Goal: Check status: Check status

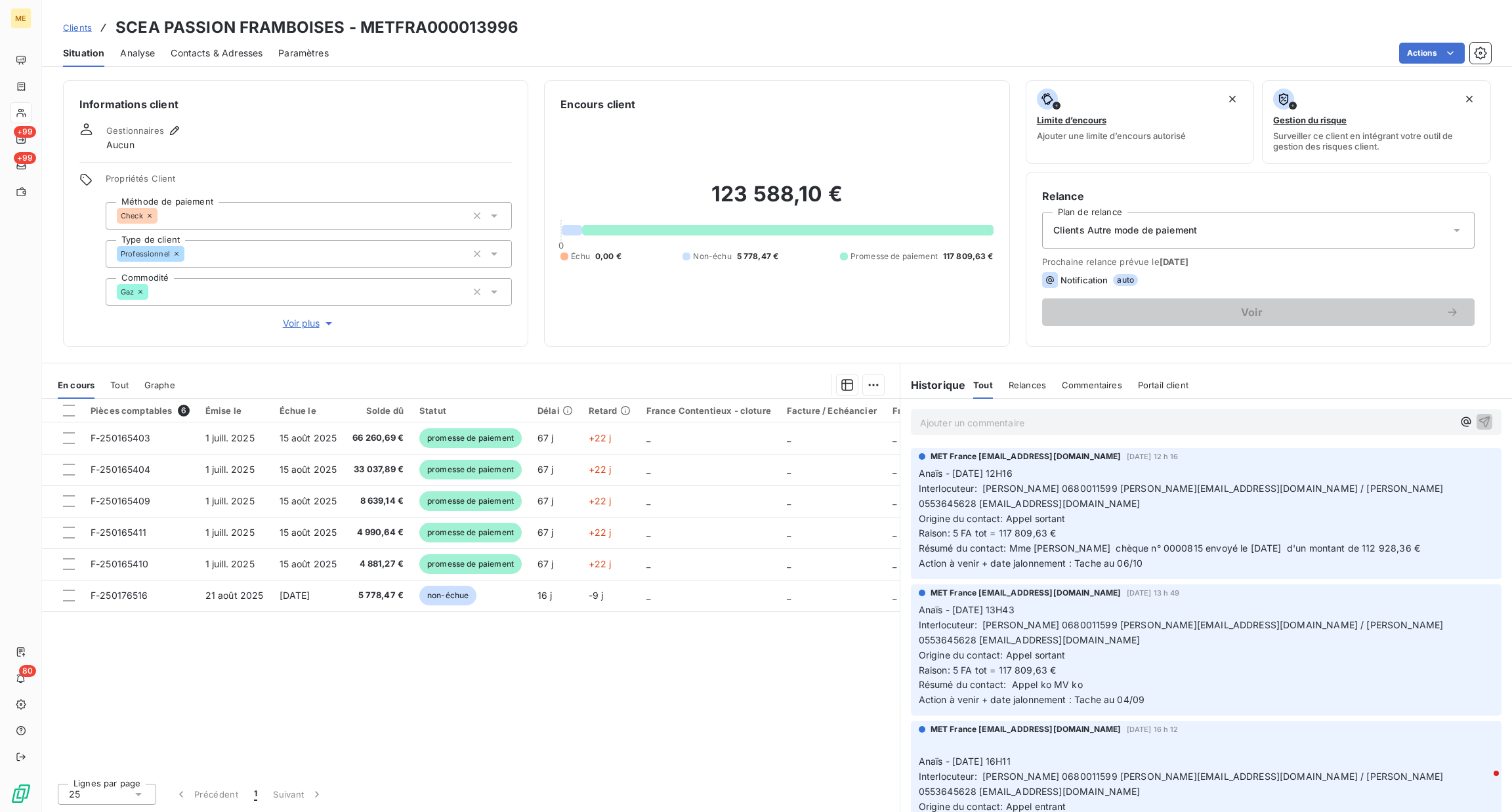
click at [1160, 426] on p "Ajouter un commentaire ﻿" at bounding box center [1187, 423] width 533 height 17
click at [71, 28] on span "Clients" at bounding box center [77, 28] width 29 height 11
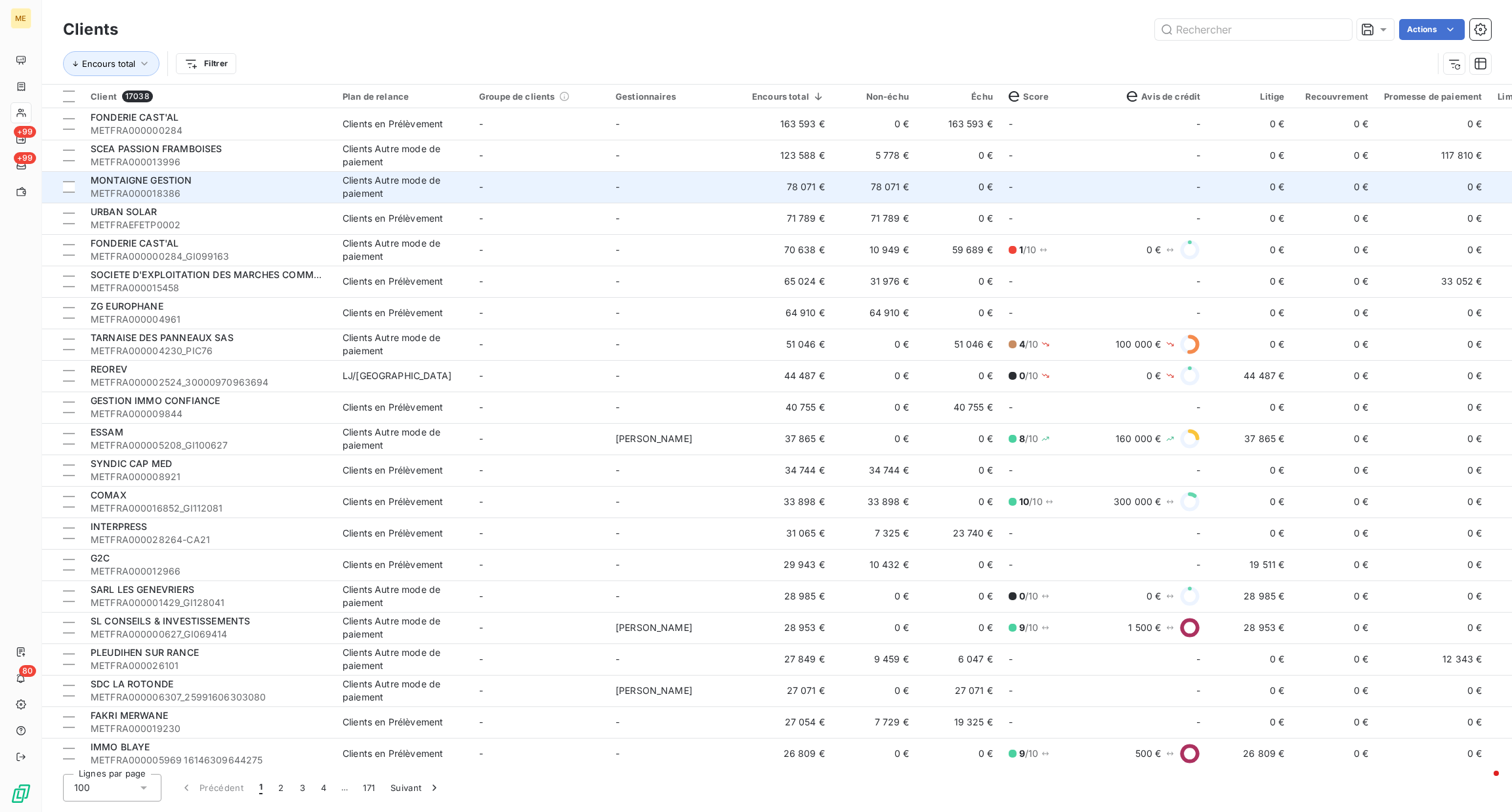
click at [395, 179] on div "Clients Autre mode de paiement" at bounding box center [402, 186] width 120 height 26
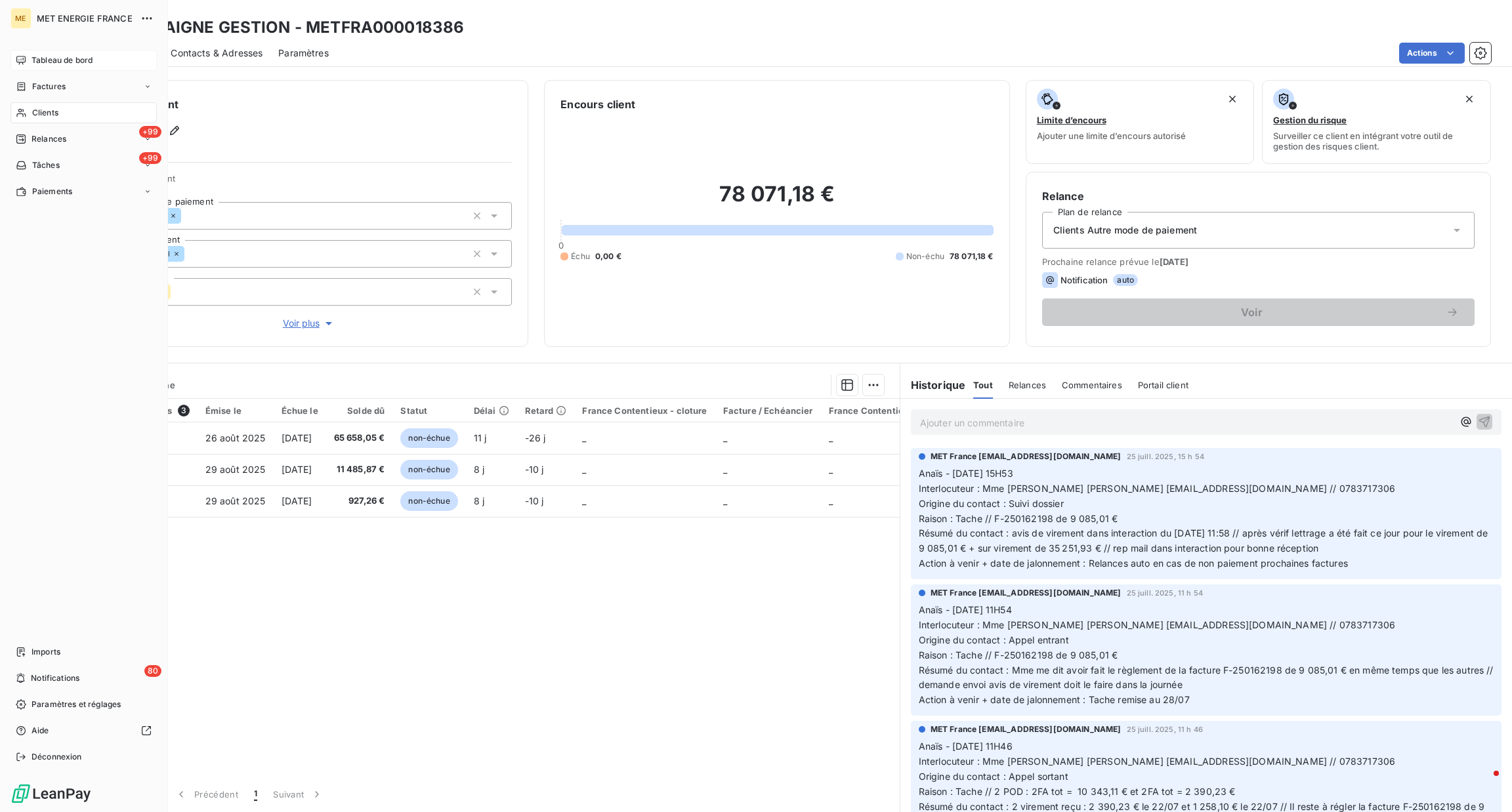
click at [28, 64] on div "Tableau de bord" at bounding box center [84, 60] width 146 height 21
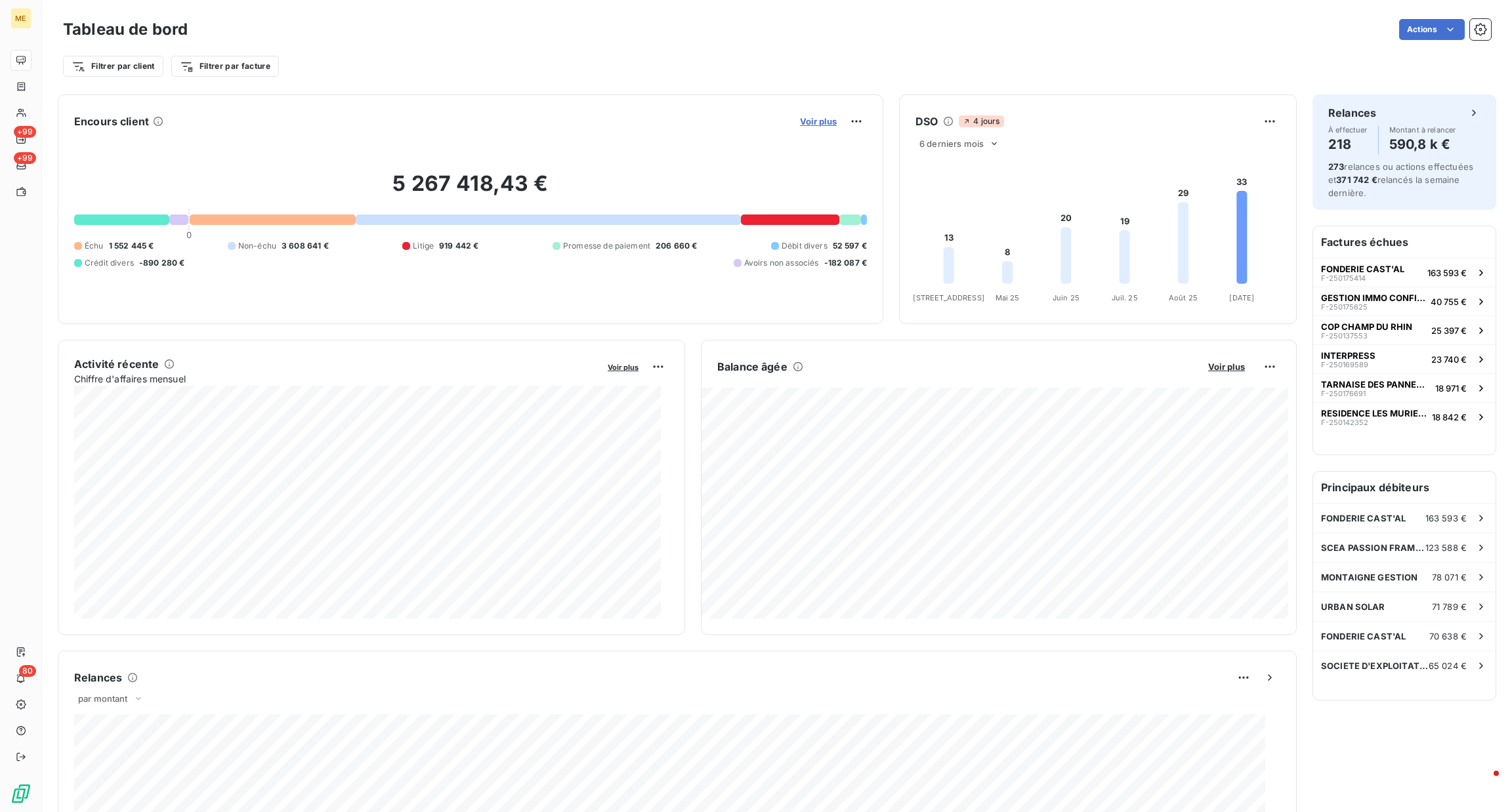
click at [820, 121] on span "Voir plus" at bounding box center [818, 121] width 37 height 11
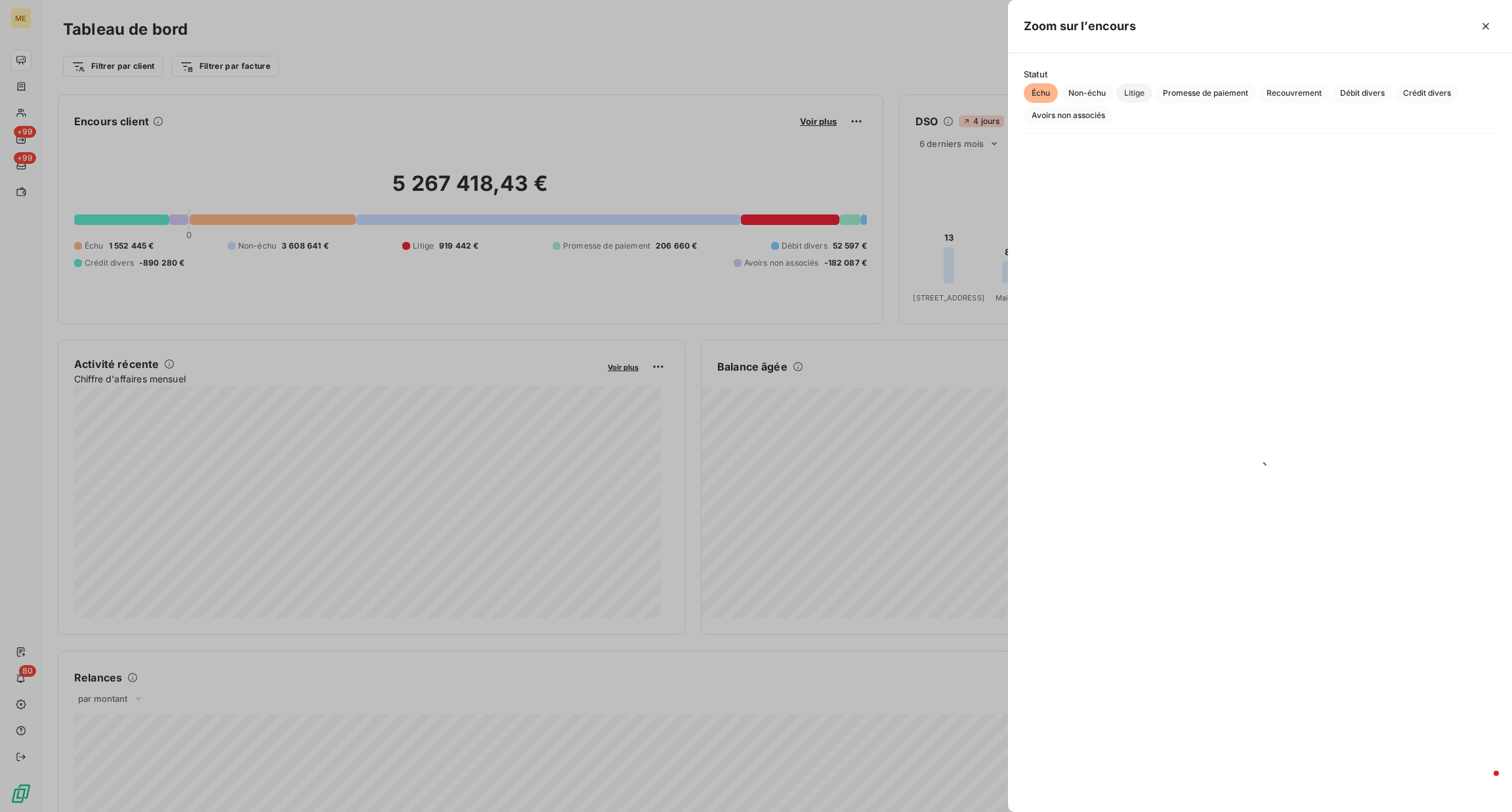
click at [1121, 86] on span "Litige" at bounding box center [1134, 94] width 36 height 20
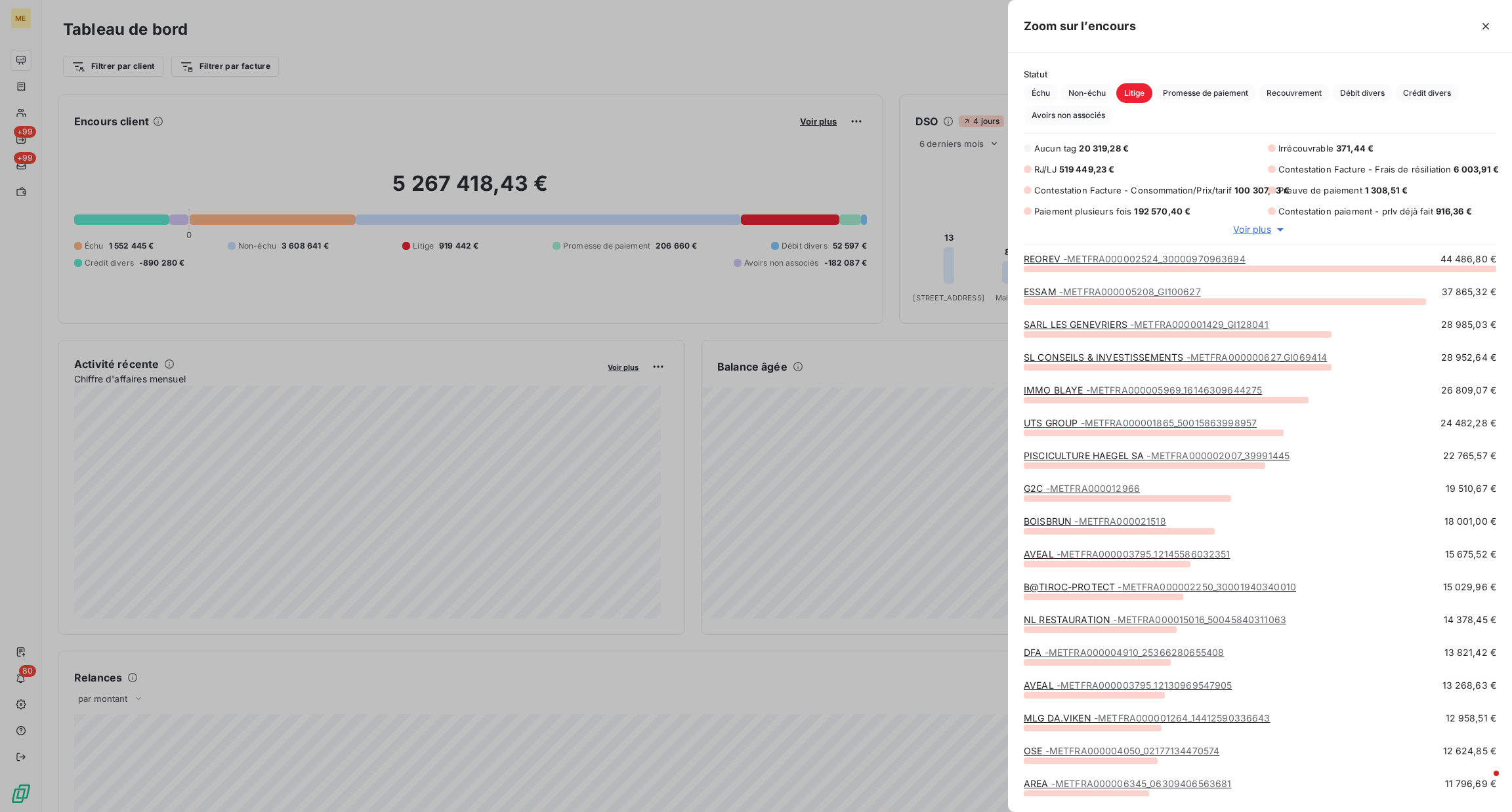
click at [781, 289] on div at bounding box center [756, 406] width 1512 height 812
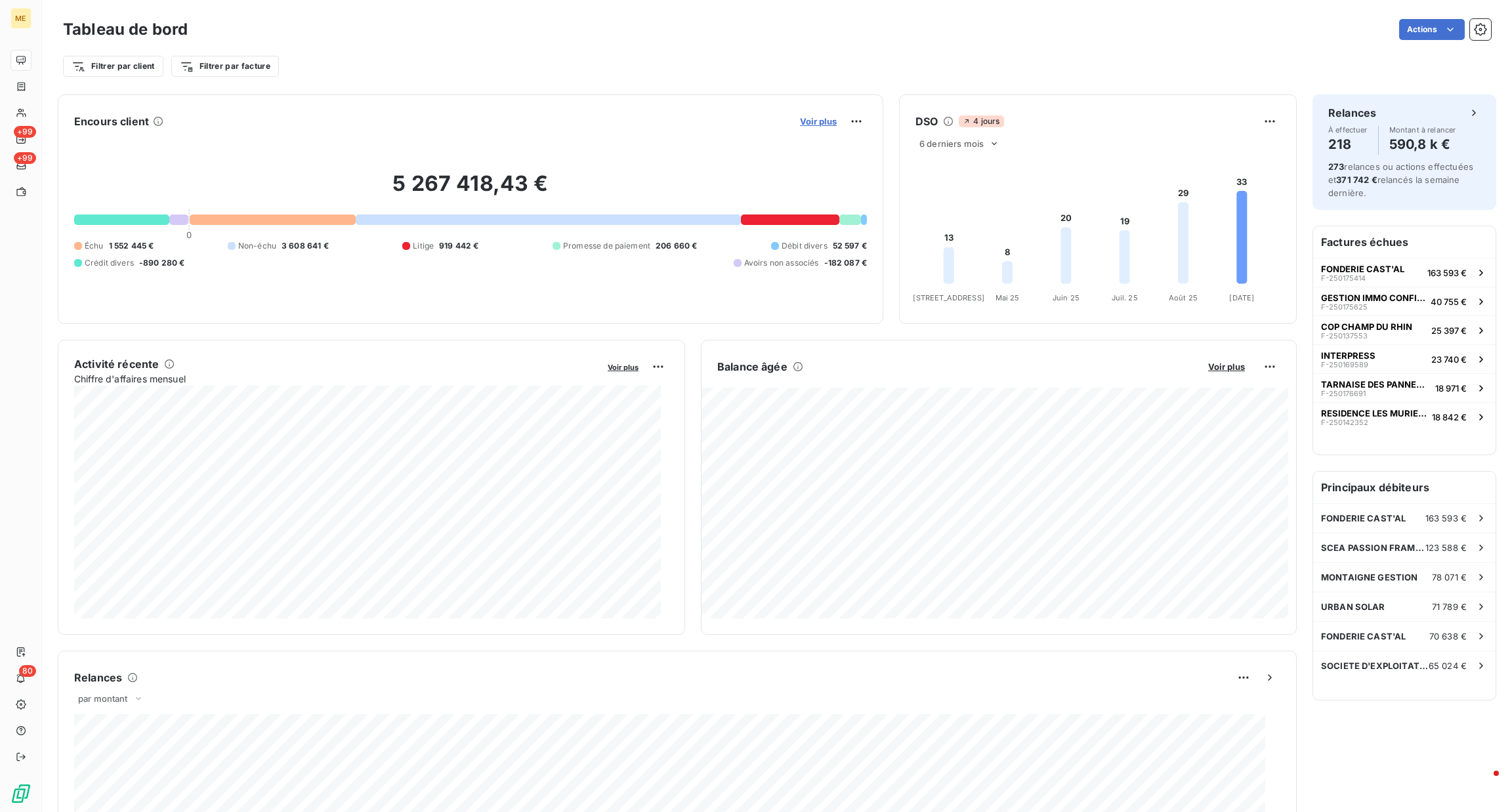
click at [802, 117] on span "Voir plus" at bounding box center [818, 121] width 37 height 11
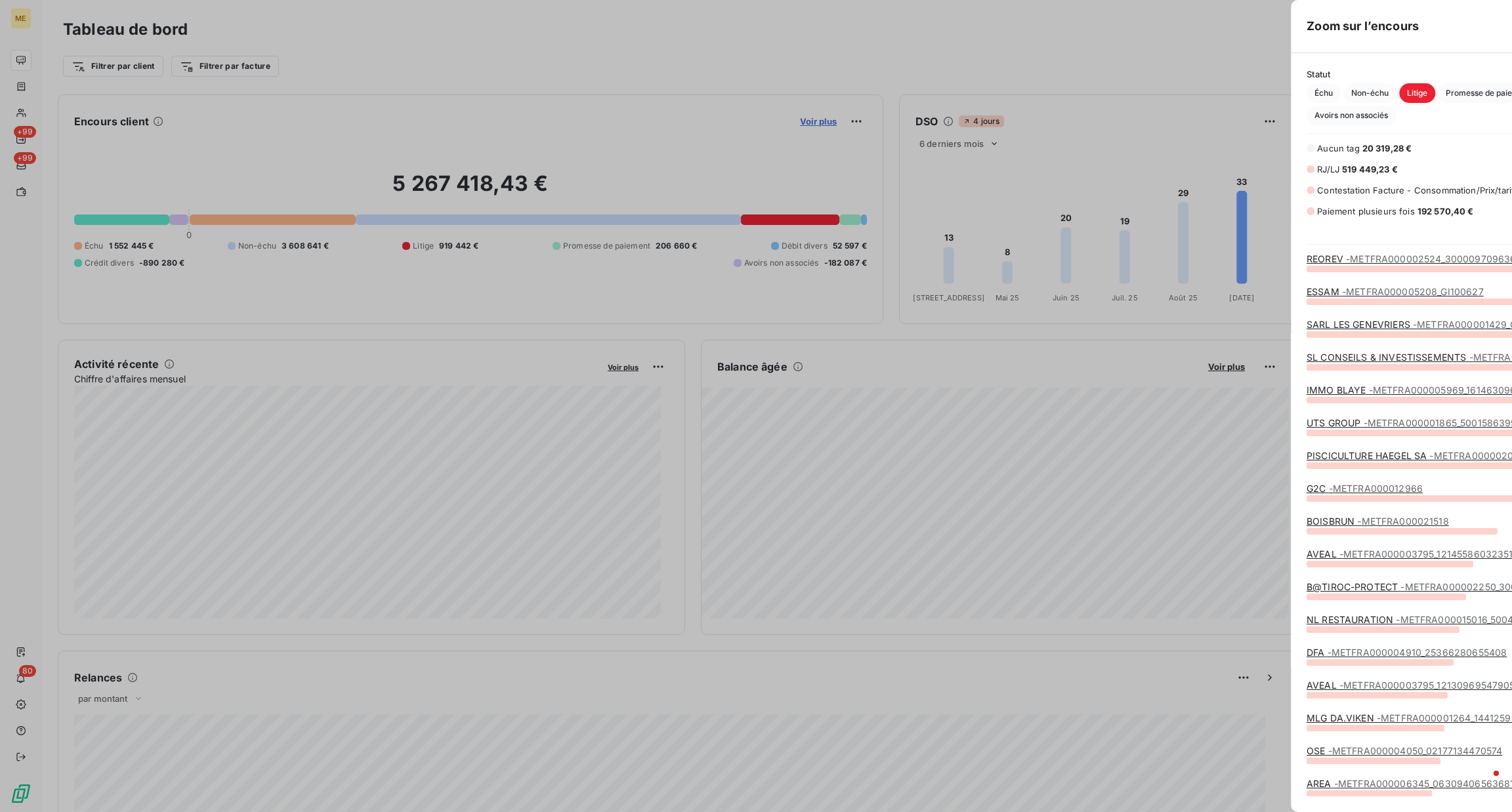
scroll to position [797, 489]
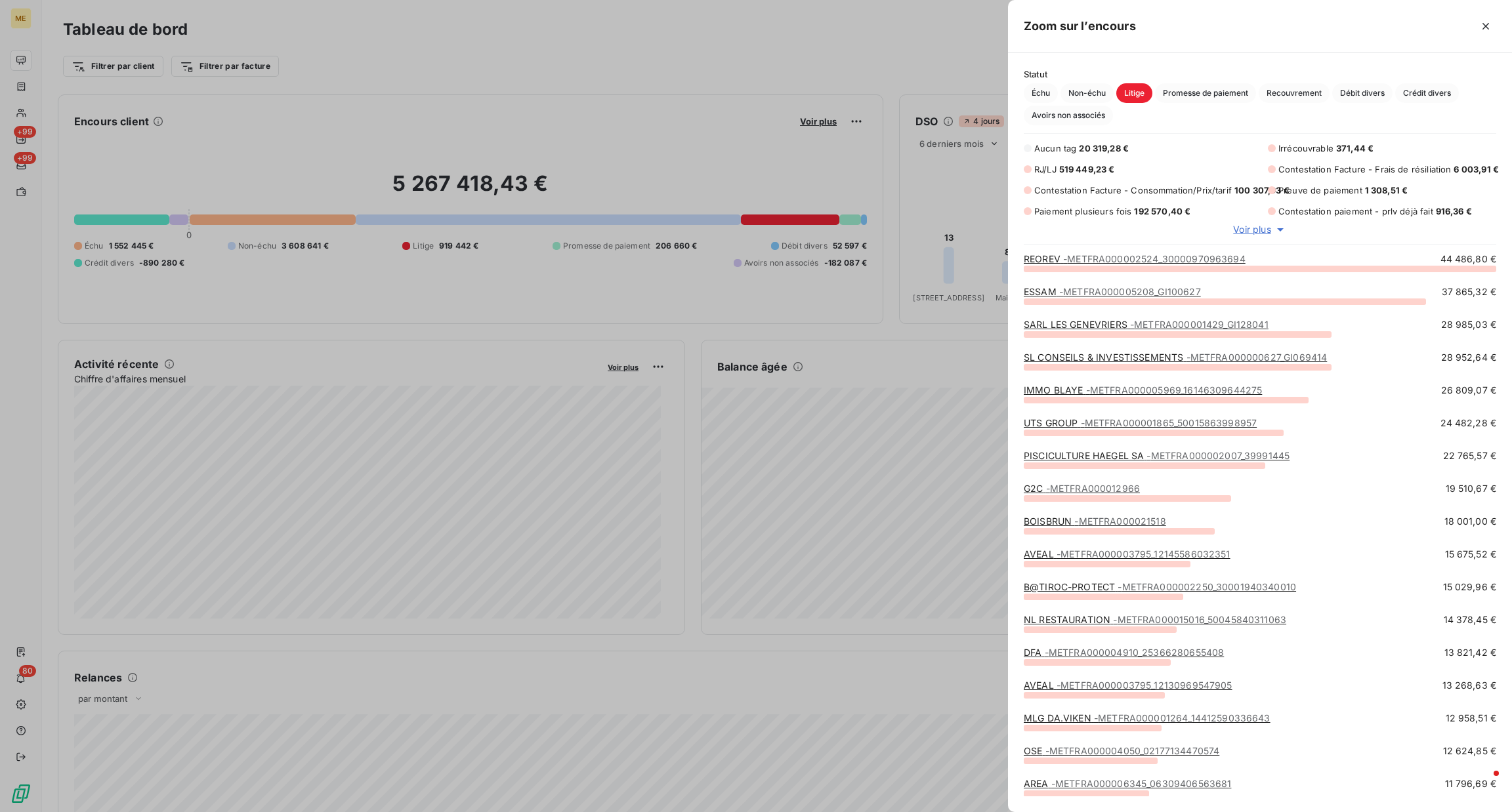
click at [568, 128] on div at bounding box center [756, 406] width 1512 height 812
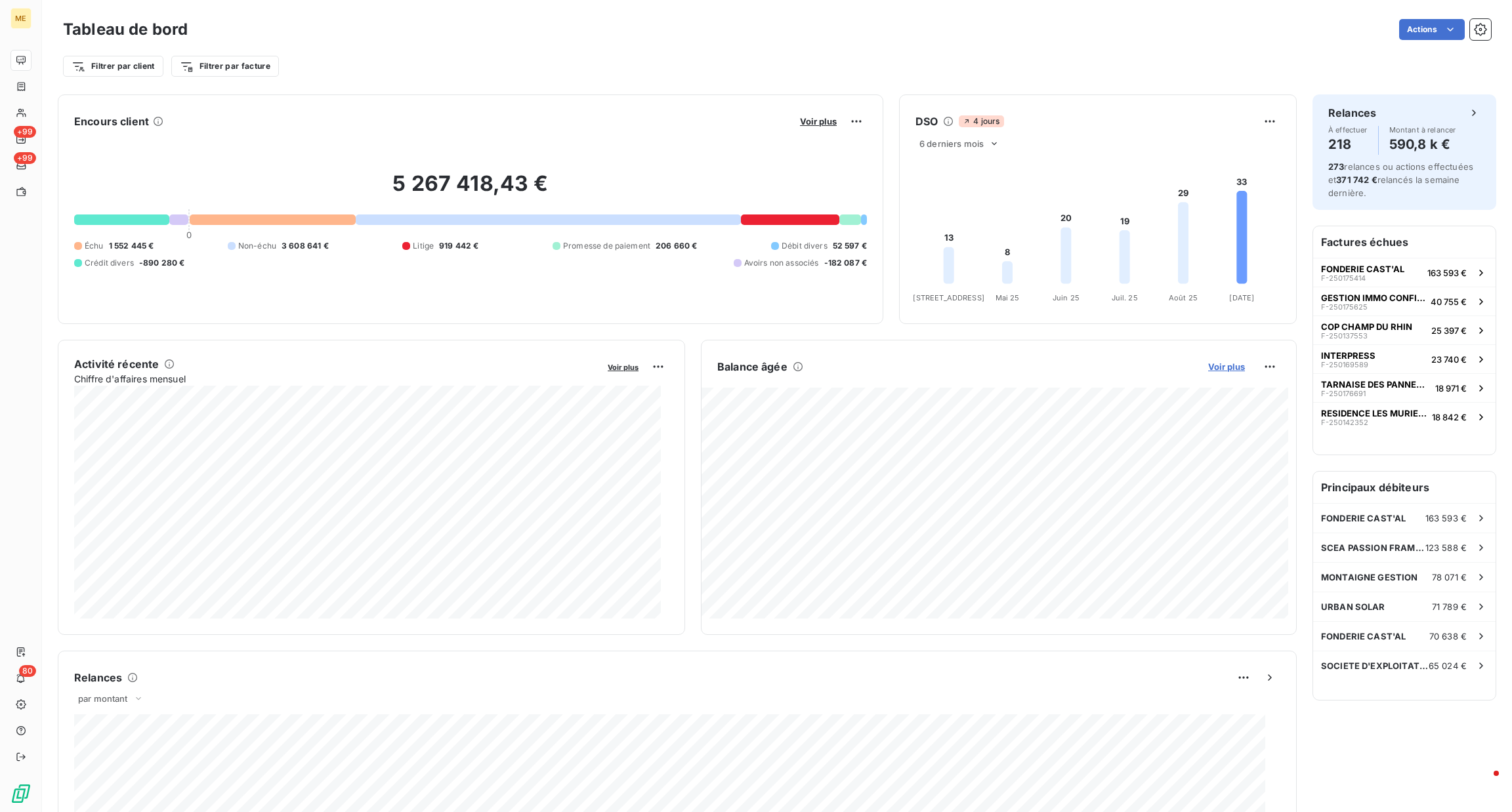
click at [1214, 364] on span "Voir plus" at bounding box center [1227, 366] width 37 height 11
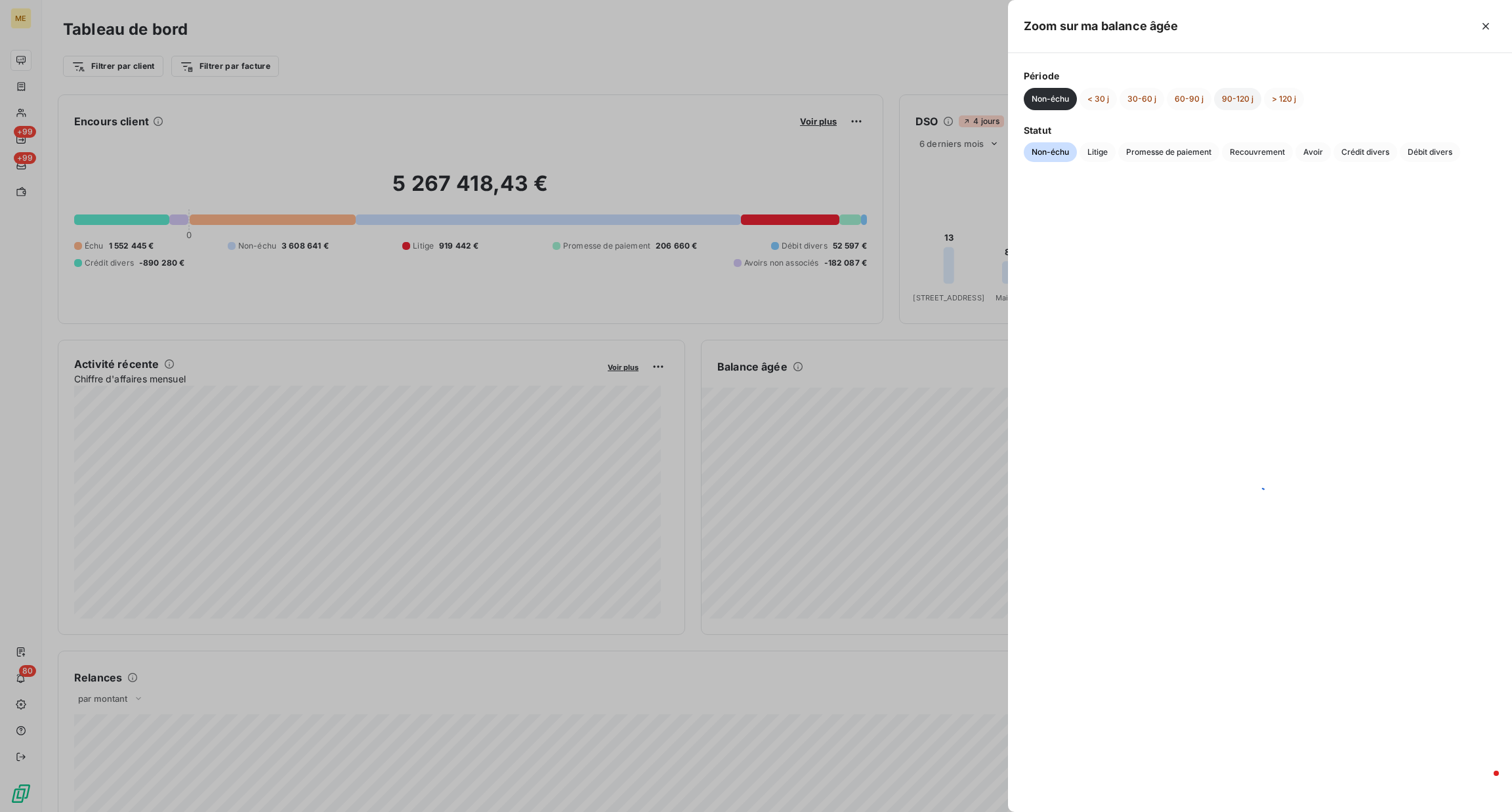
click at [1236, 105] on button "90-120 j" at bounding box center [1238, 99] width 47 height 23
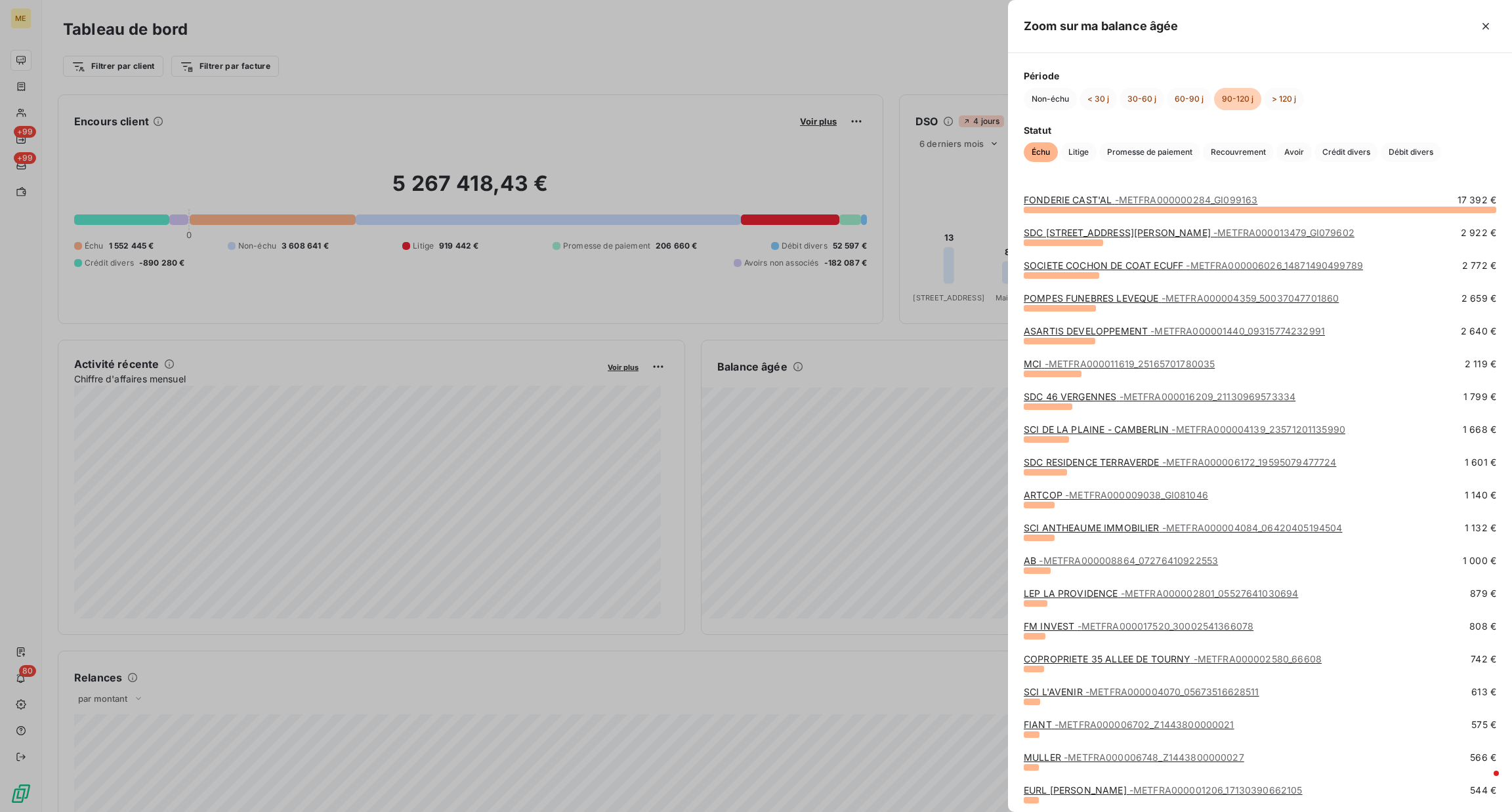
click at [1232, 232] on span "- METFRA000013479_GI079602" at bounding box center [1284, 232] width 141 height 11
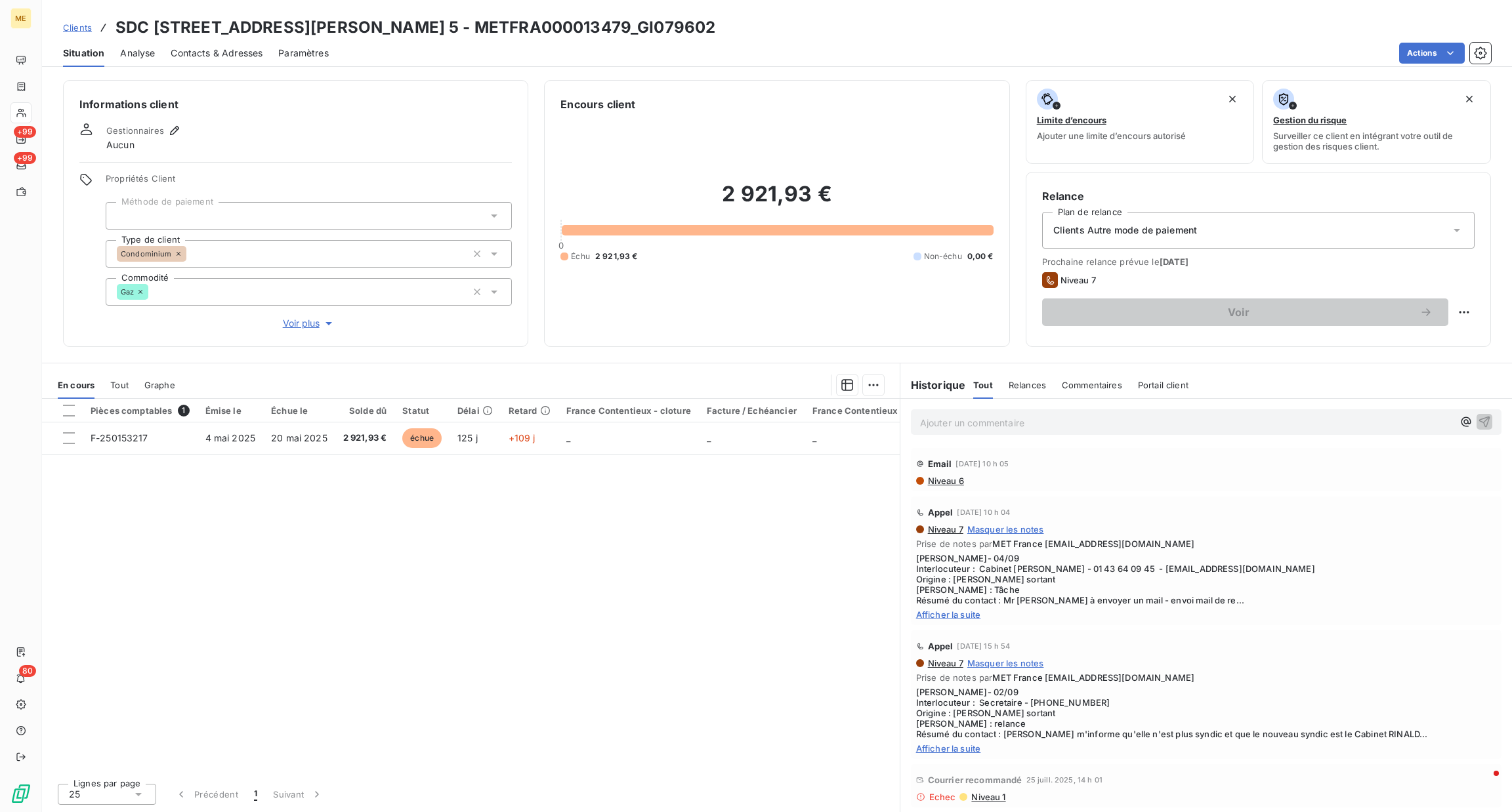
click at [1056, 418] on p "Ajouter un commentaire ﻿" at bounding box center [1187, 423] width 533 height 17
click at [967, 610] on span "Afficher la suite" at bounding box center [1206, 615] width 580 height 11
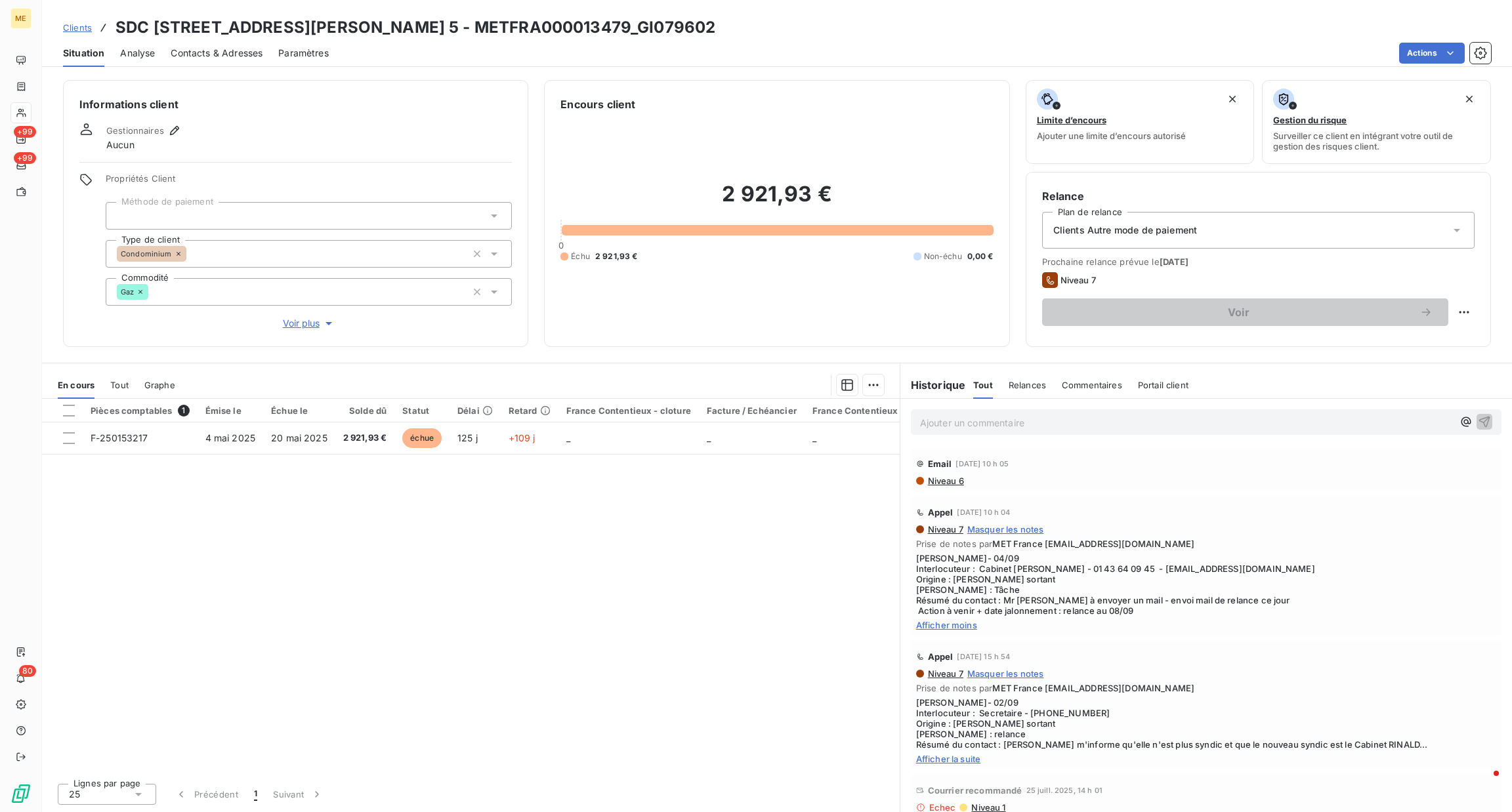
click at [290, 323] on span "Voir plus" at bounding box center [309, 324] width 53 height 13
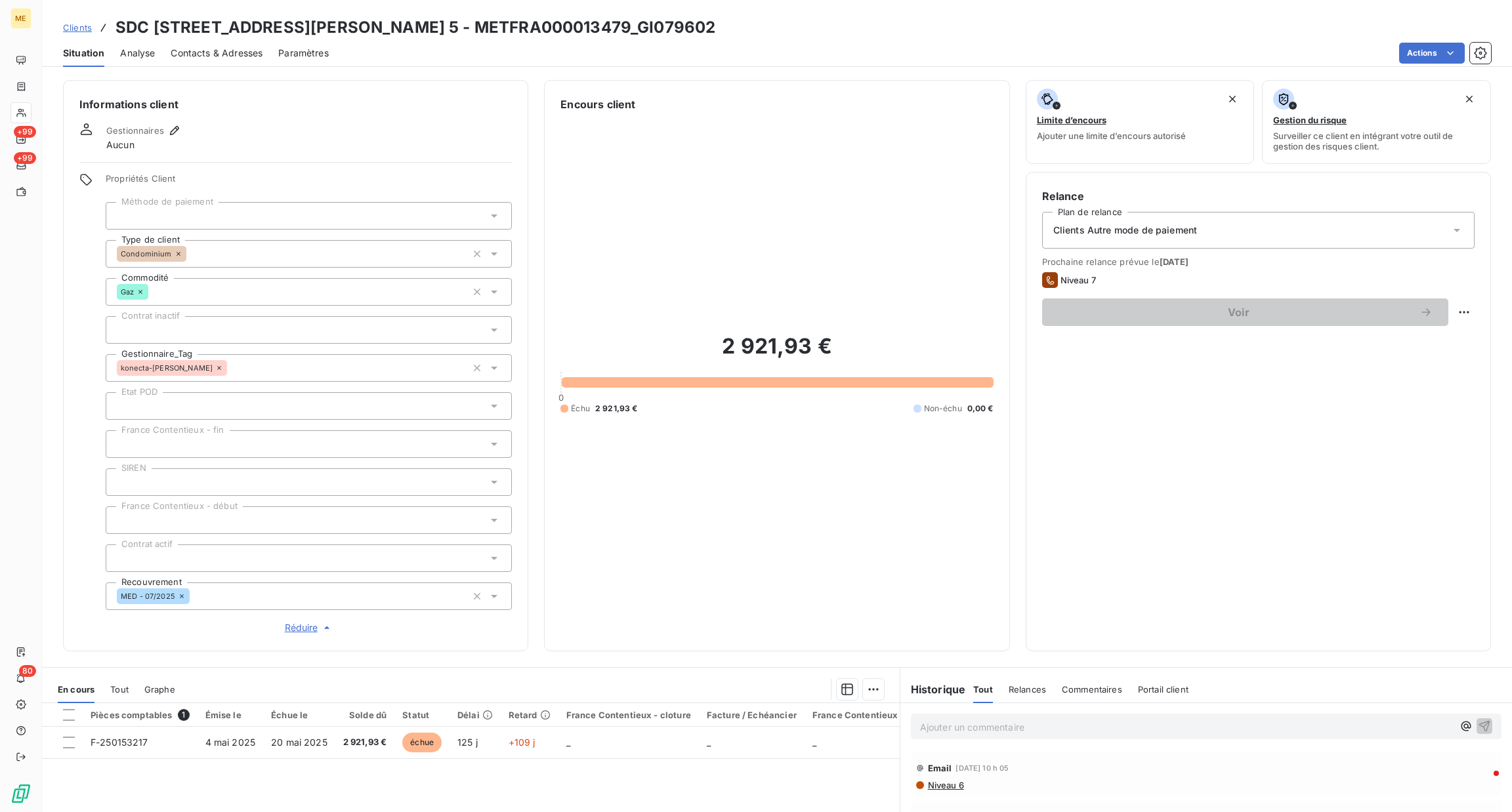
scroll to position [182, 0]
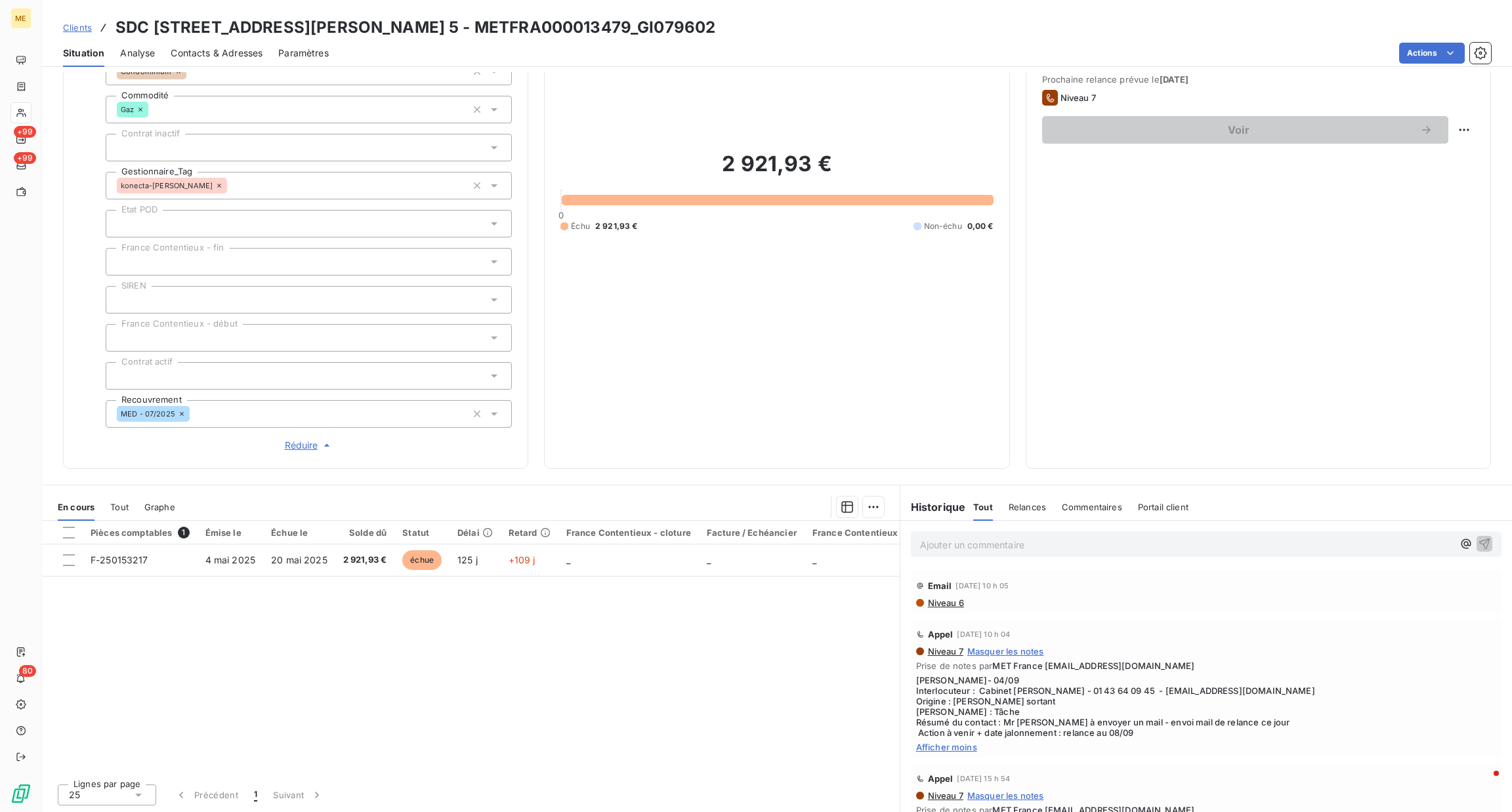
click at [126, 509] on span "Tout" at bounding box center [120, 507] width 18 height 11
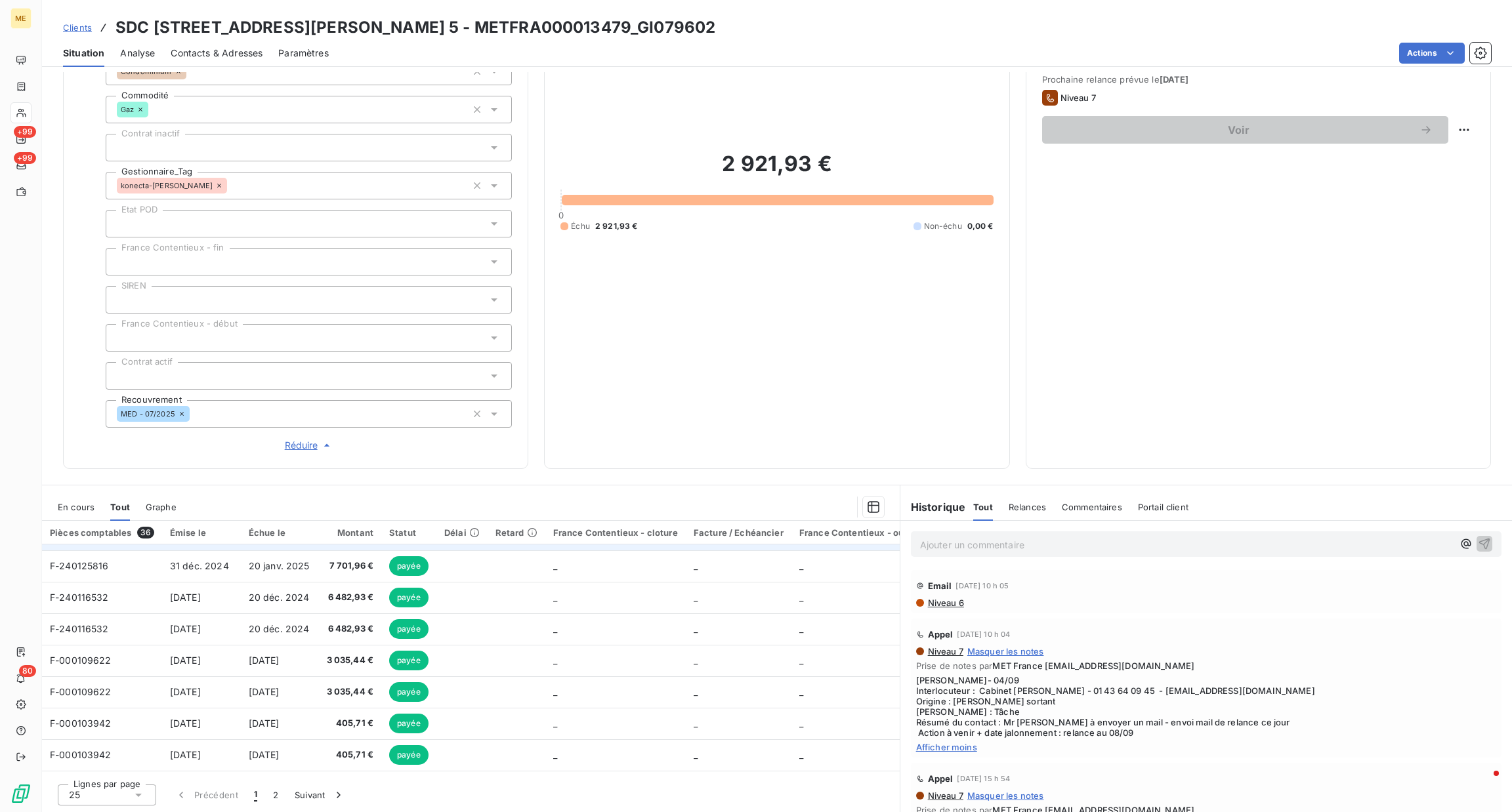
scroll to position [0, 0]
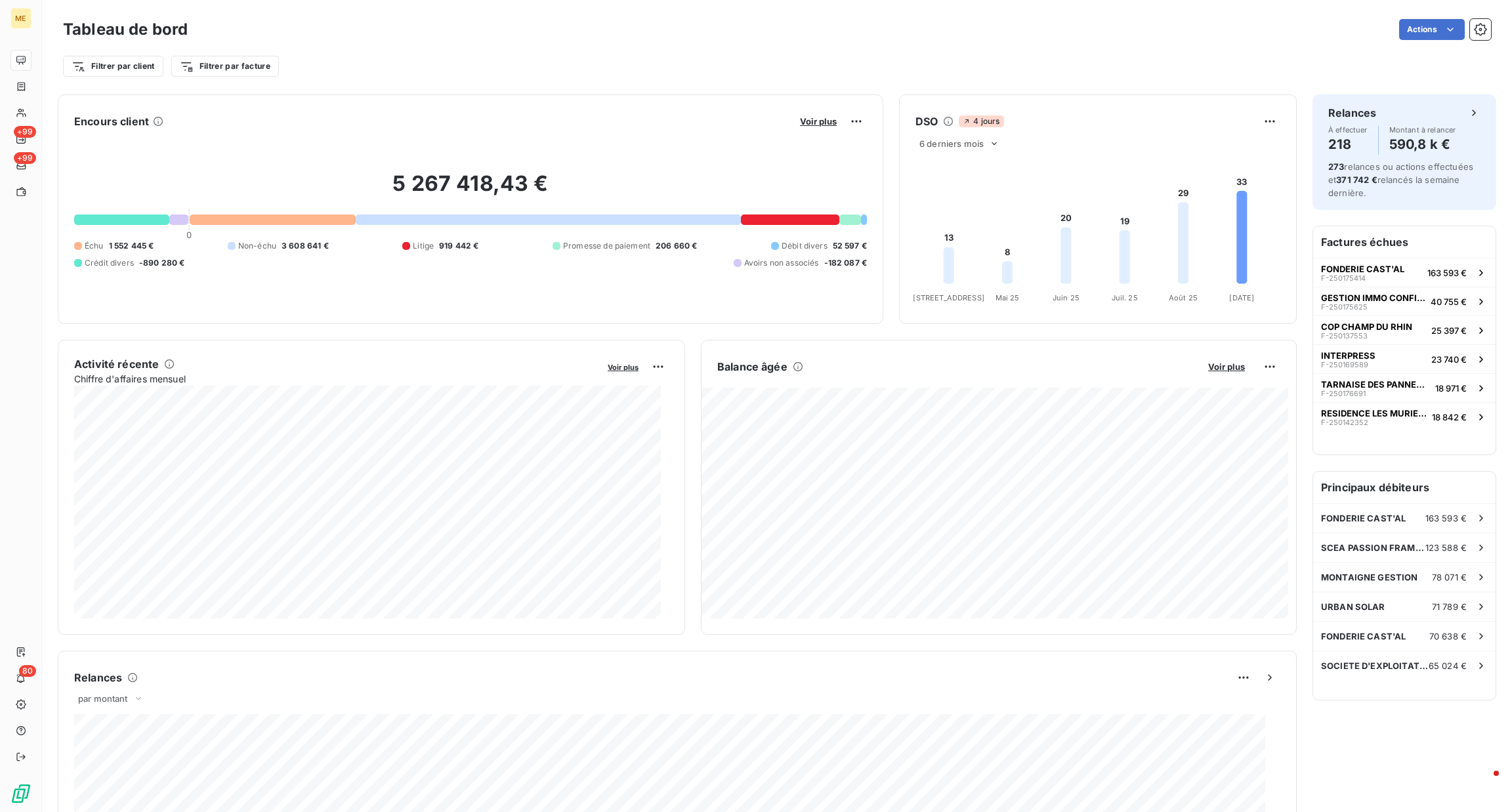
drag, startPoint x: 814, startPoint y: 124, endPoint x: 1231, endPoint y: 375, distance: 486.7
click at [1231, 375] on div "Encours client Voir plus 5 267 418,43 € 0 Échu 1 552 445 € Non-échu 3 608 641 €…" at bounding box center [677, 676] width 1239 height 1162
click at [1223, 372] on span "Voir plus" at bounding box center [1227, 366] width 37 height 11
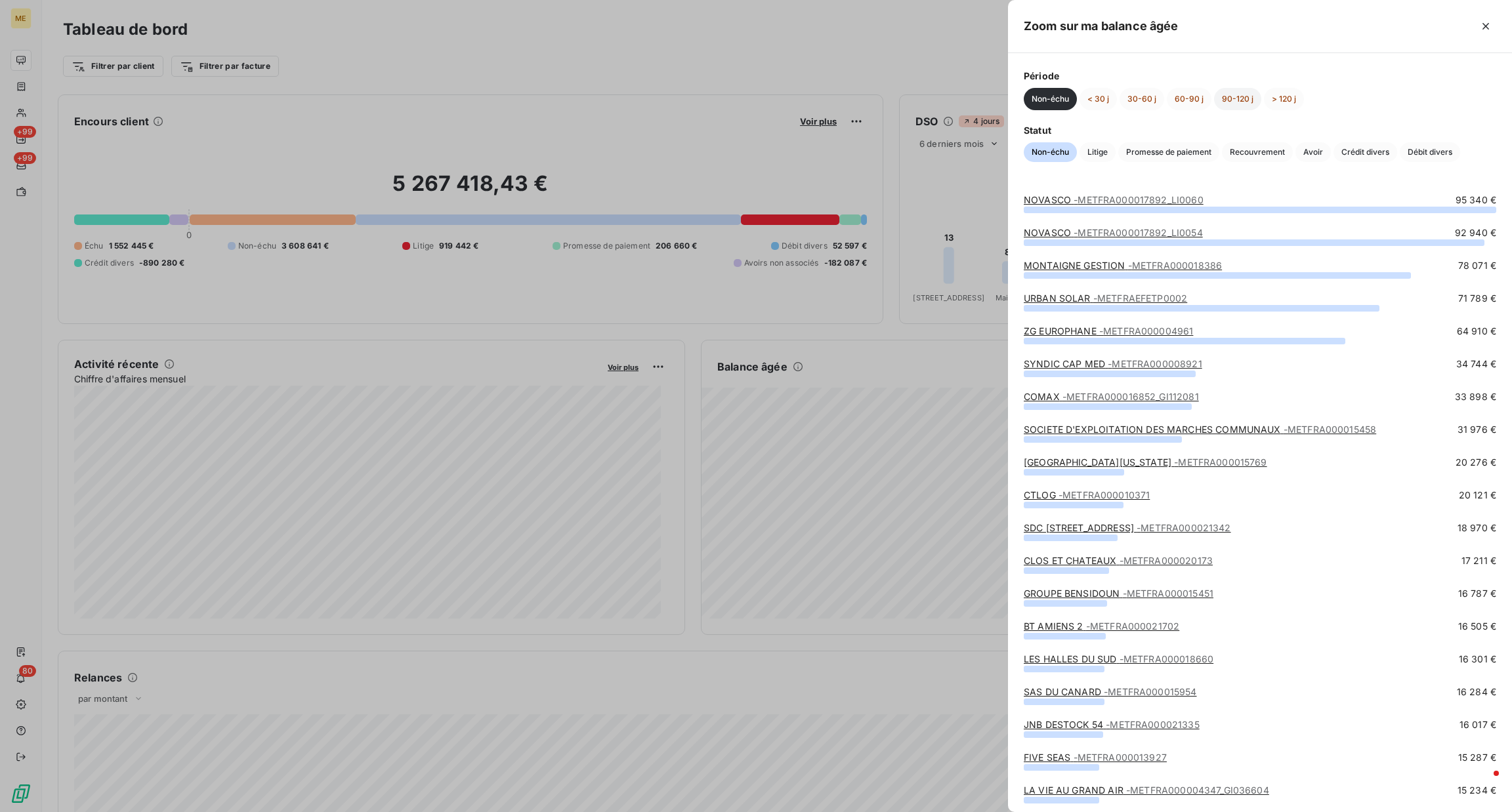
click at [1237, 96] on button "90-120 j" at bounding box center [1238, 99] width 47 height 23
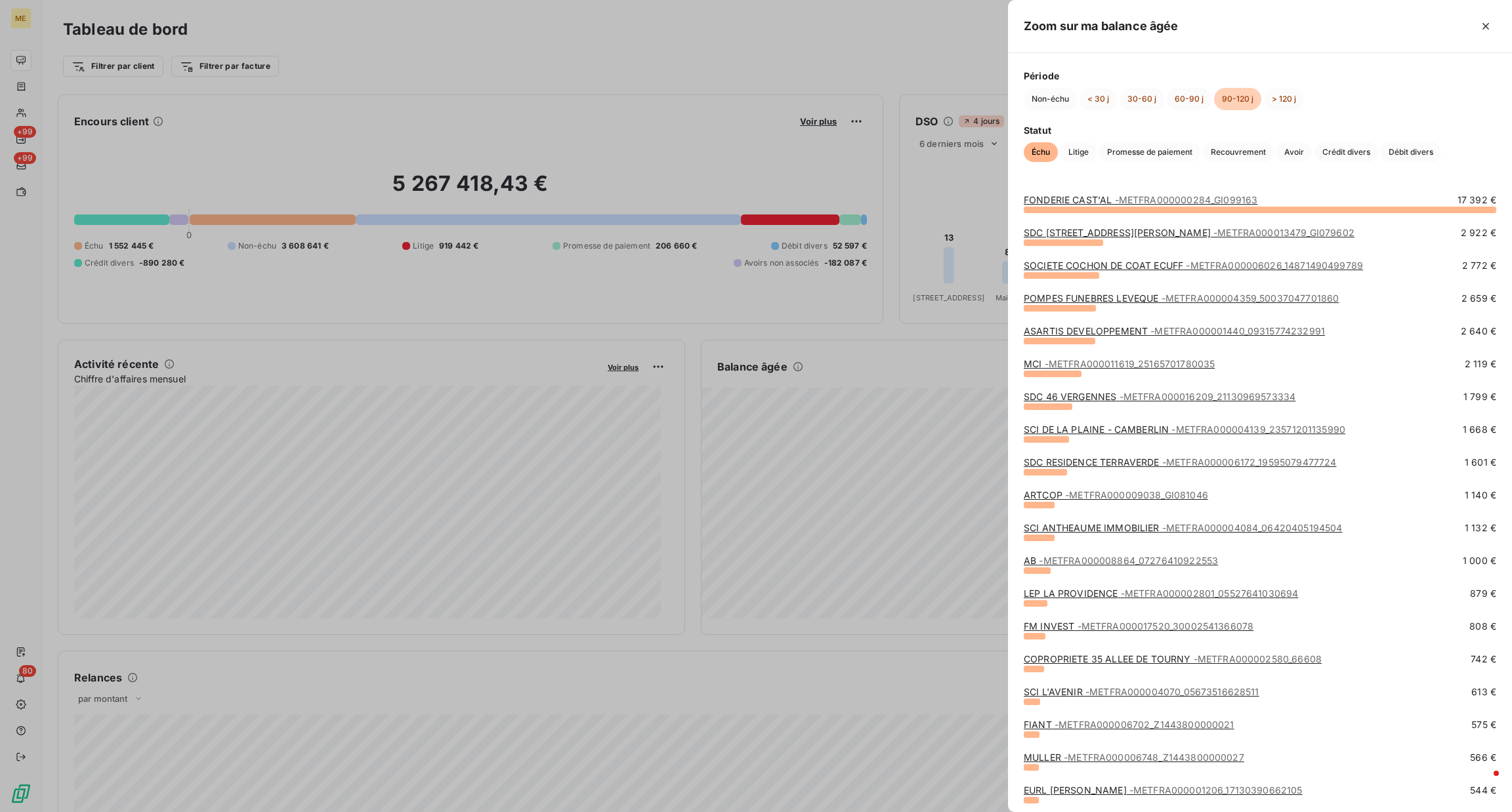
click at [1195, 361] on span "- METFRA000011619_25165701780035" at bounding box center [1130, 363] width 171 height 11
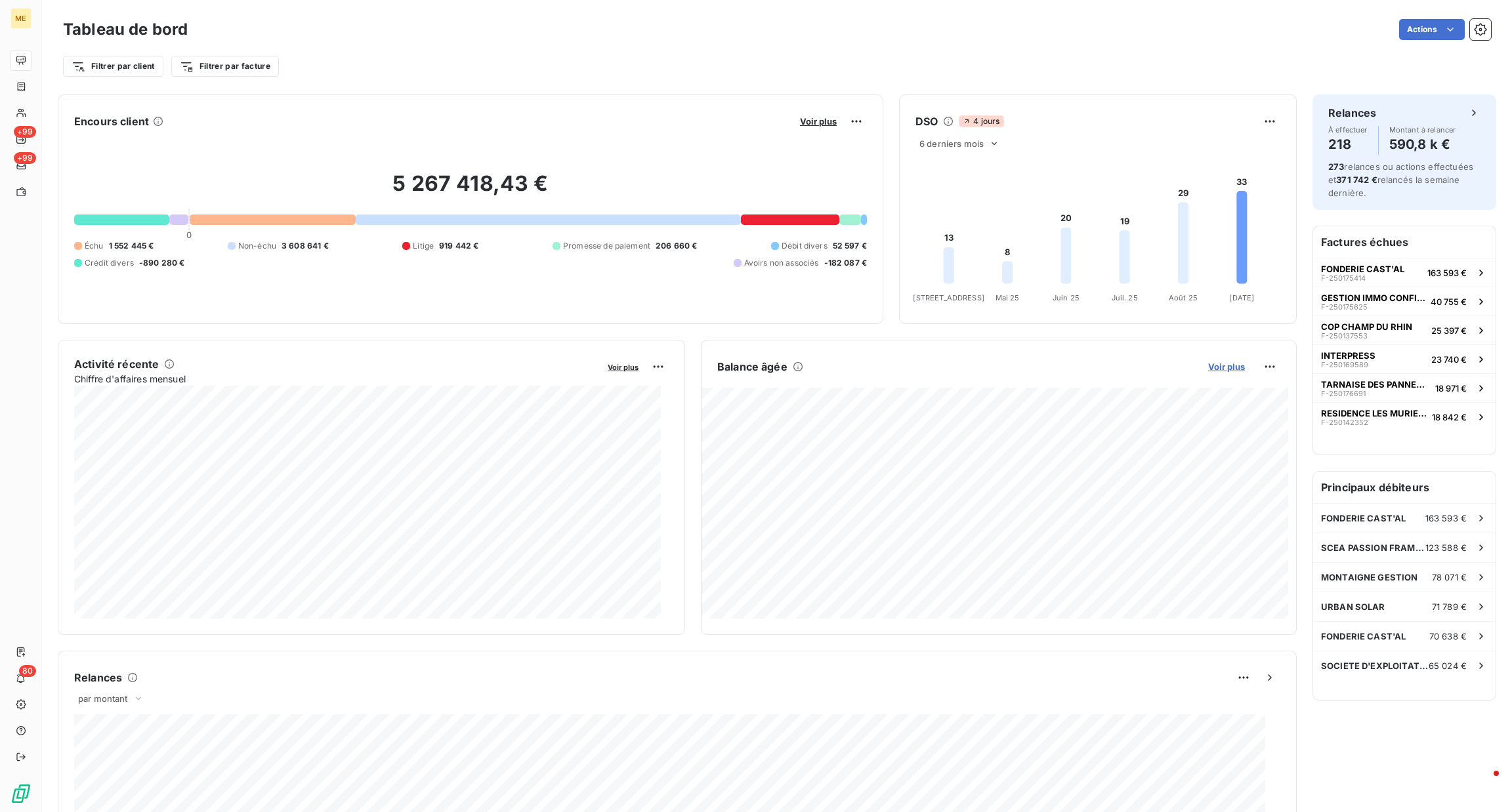
click at [1210, 364] on span "Voir plus" at bounding box center [1227, 366] width 37 height 11
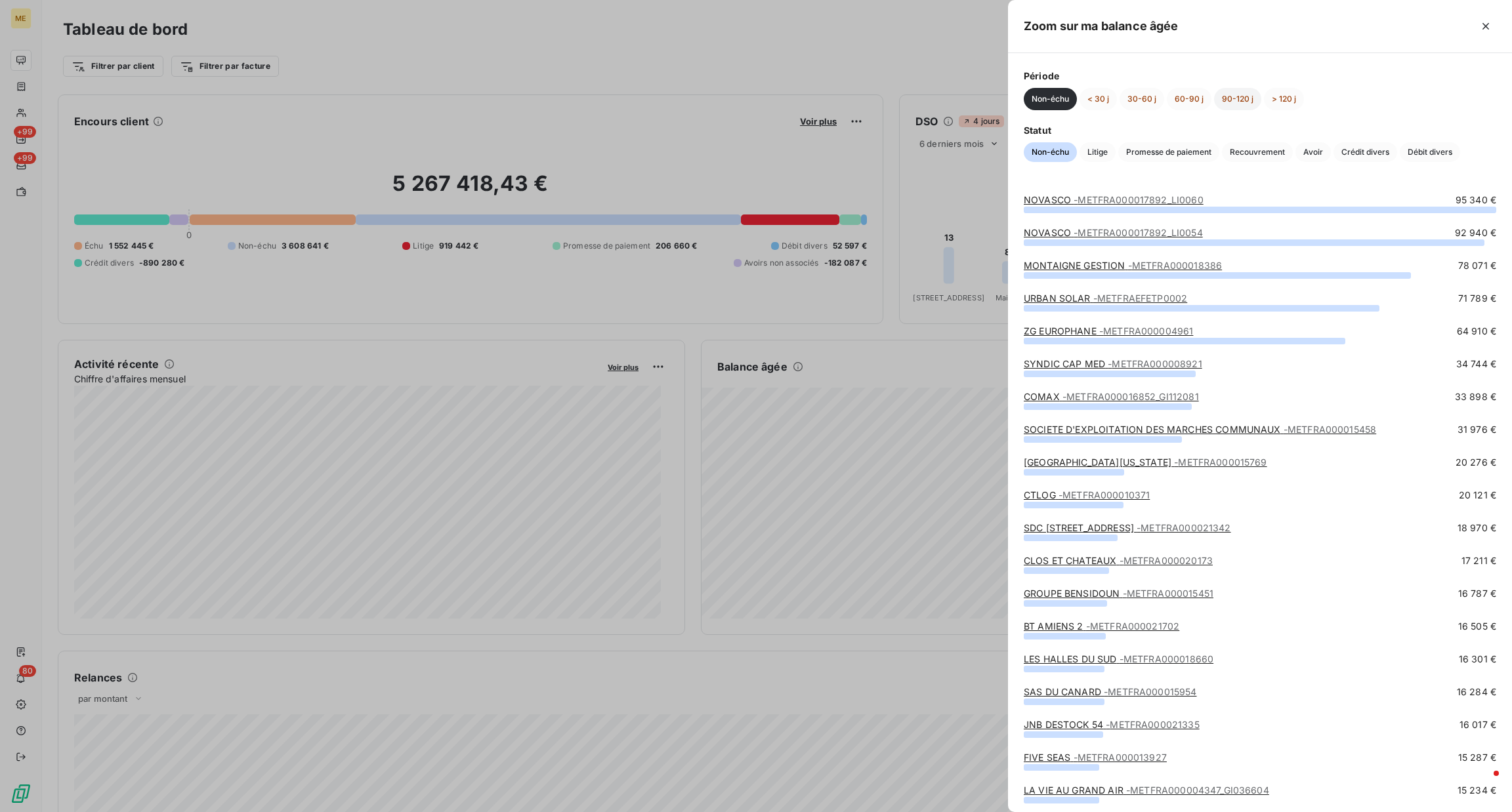
click at [1228, 106] on button "90-120 j" at bounding box center [1238, 99] width 47 height 23
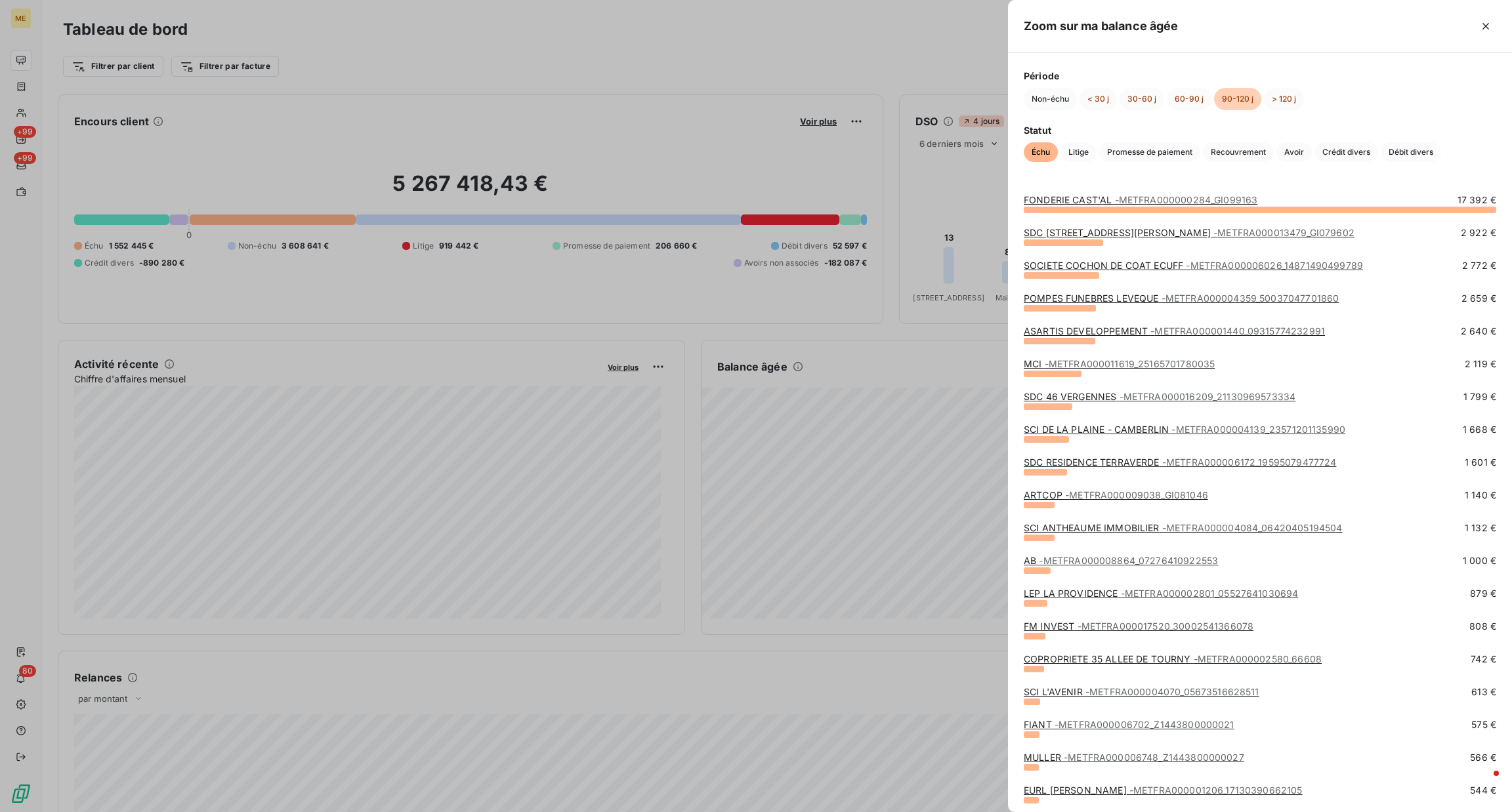
scroll to position [151, 0]
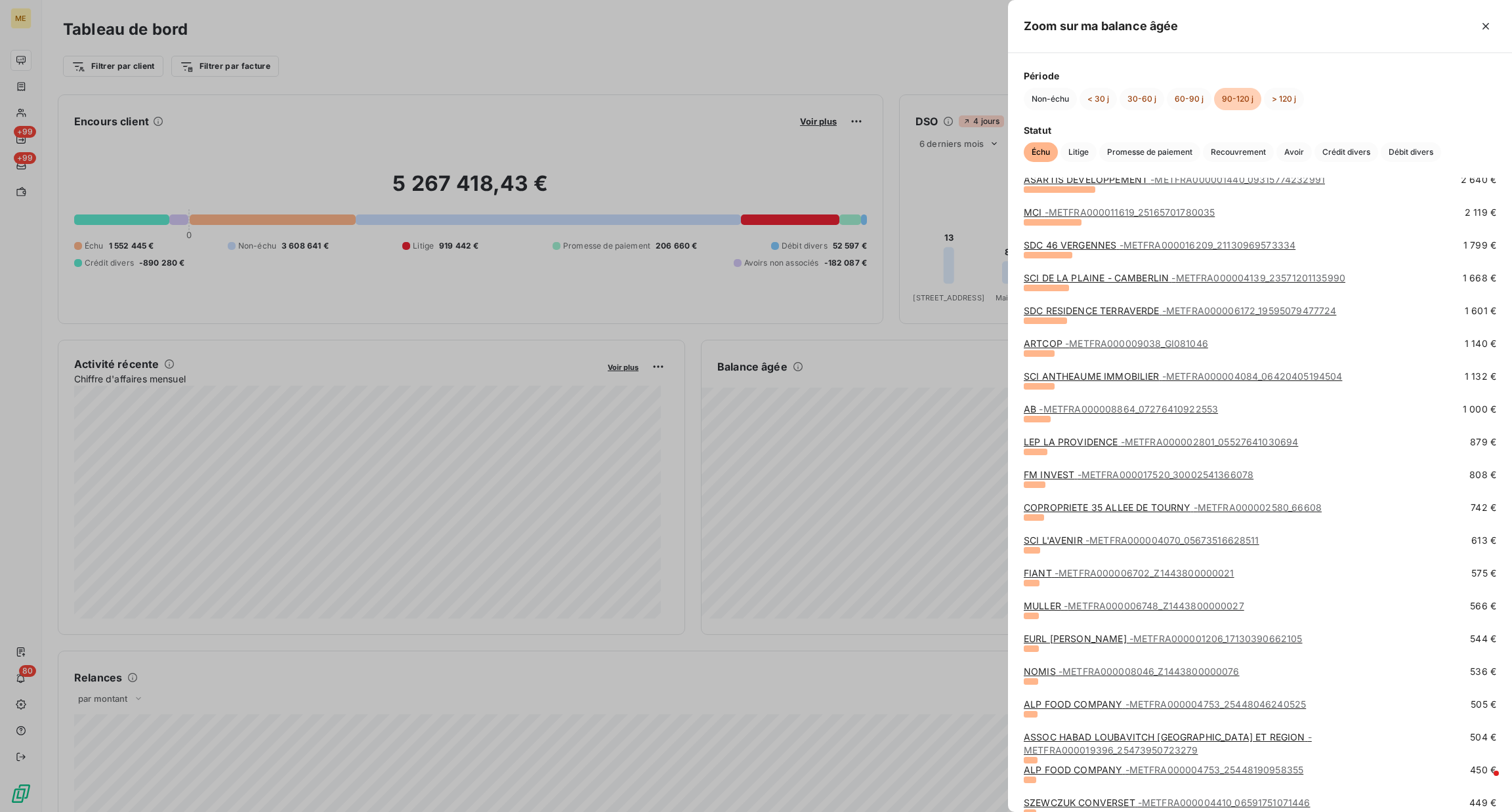
click at [1163, 378] on span "- METFRA000004084_06420405194504" at bounding box center [1253, 375] width 181 height 11
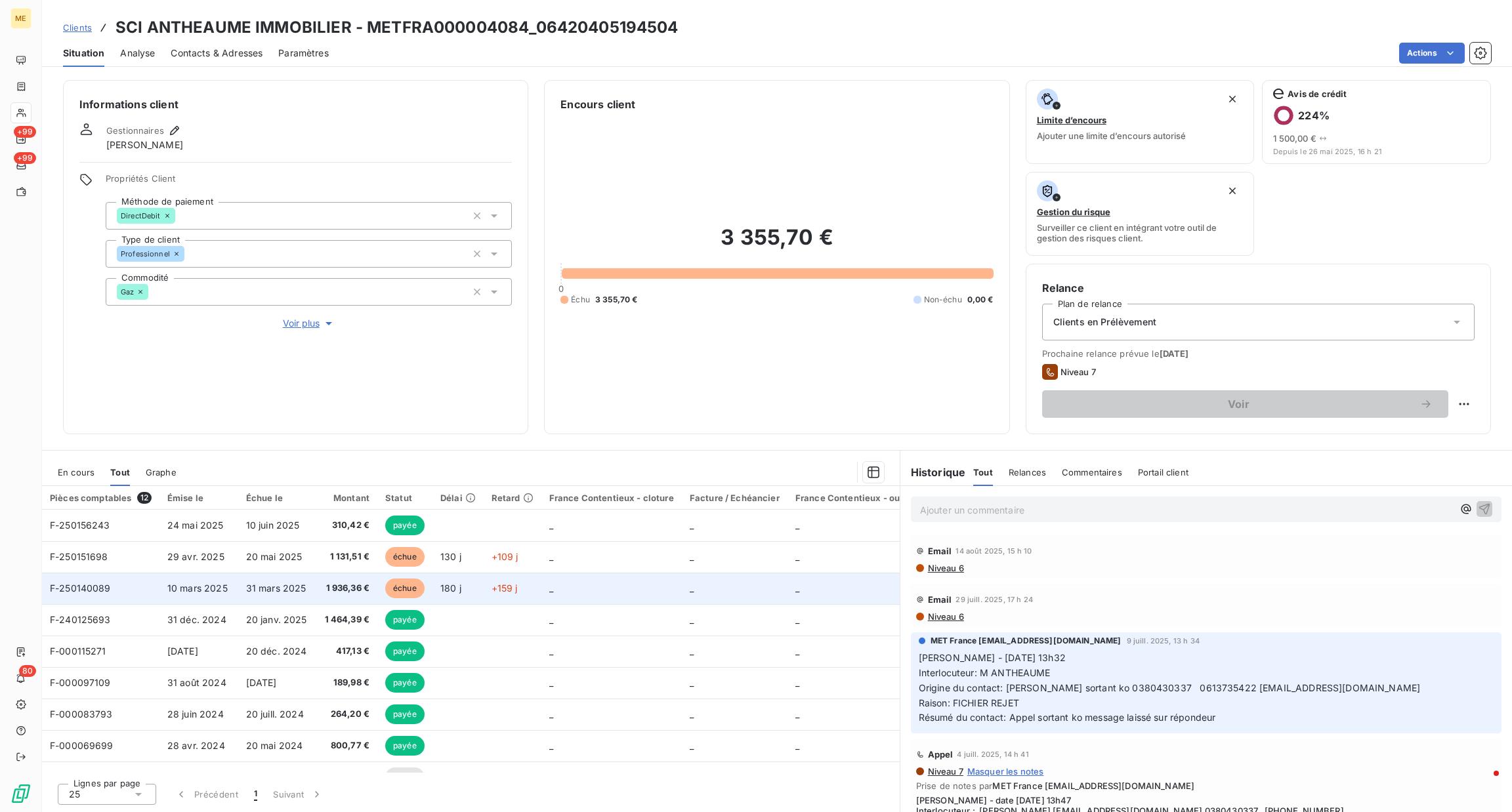
scroll to position [120, 0]
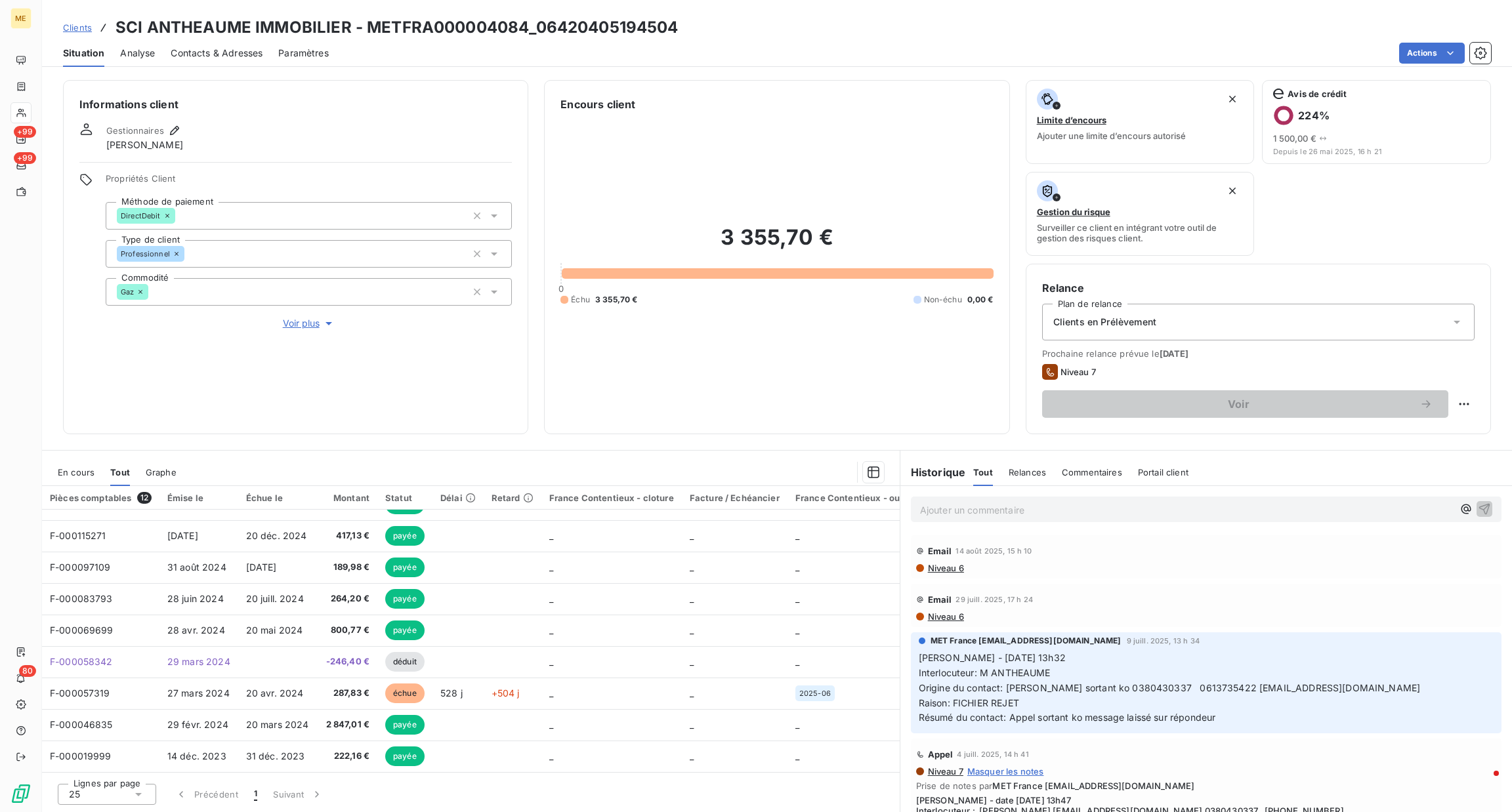
click at [1099, 503] on p "Ajouter un commentaire ﻿" at bounding box center [1187, 510] width 533 height 17
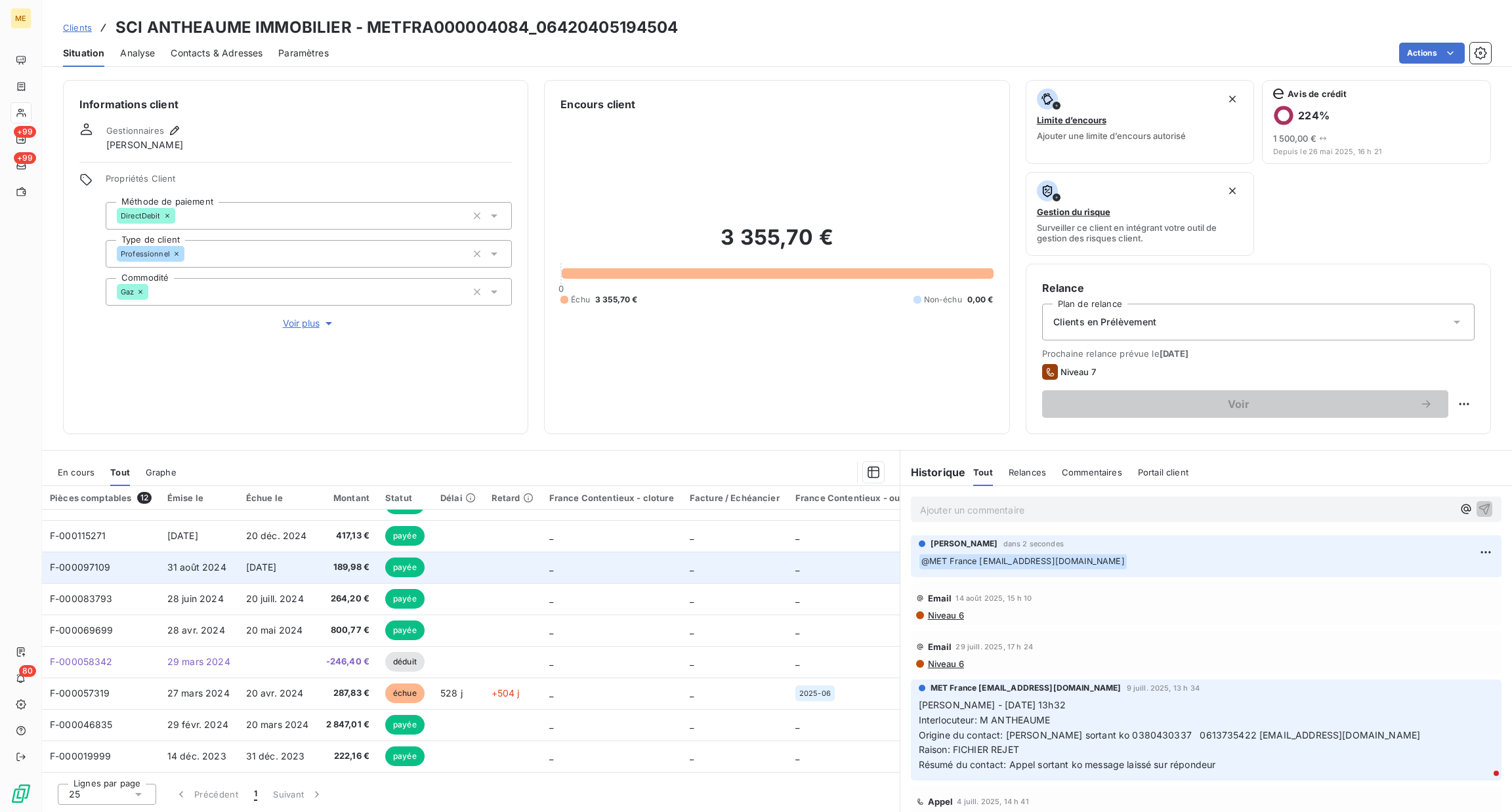
scroll to position [0, 0]
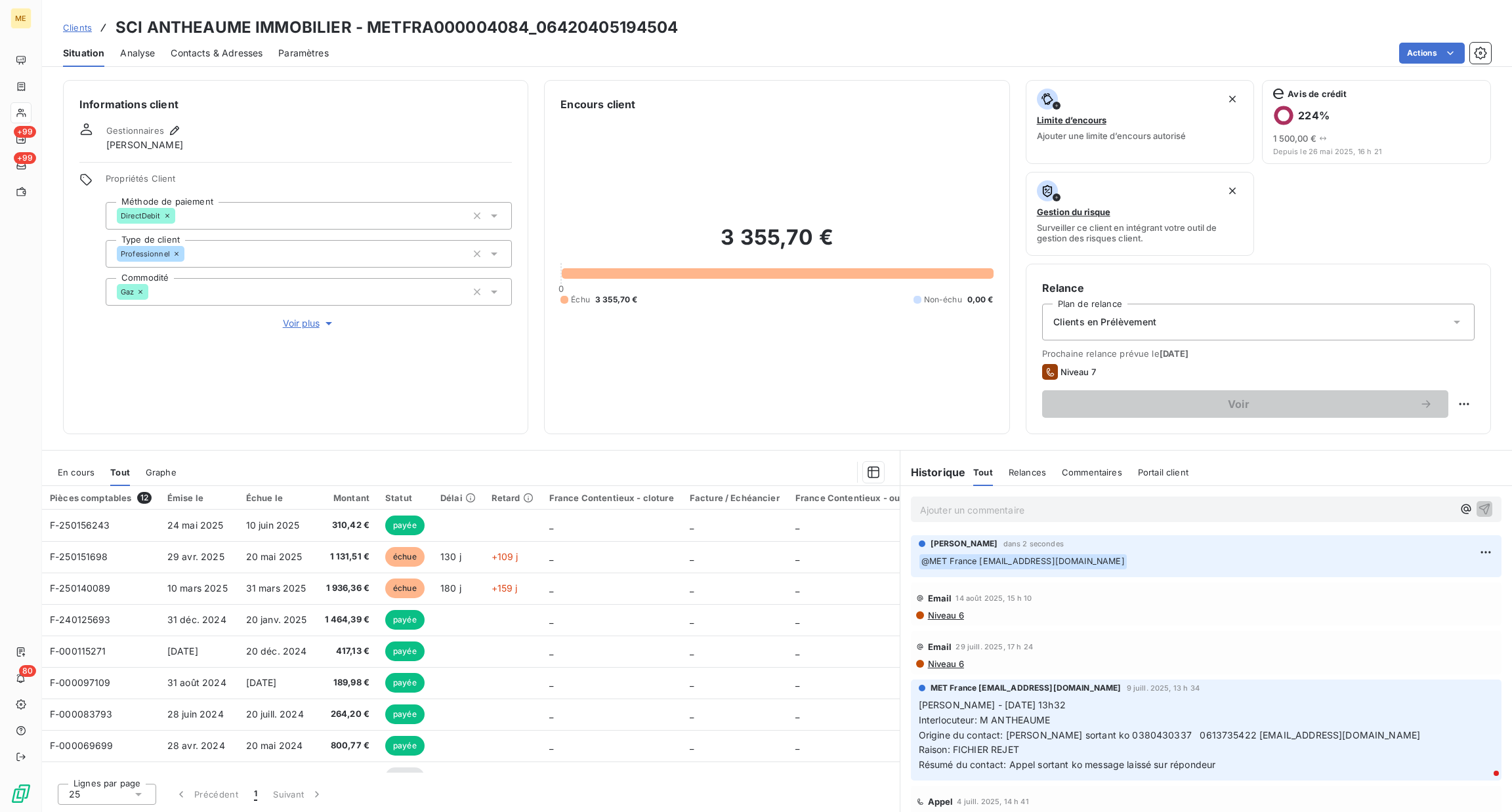
click at [297, 322] on span "Voir plus" at bounding box center [309, 324] width 53 height 13
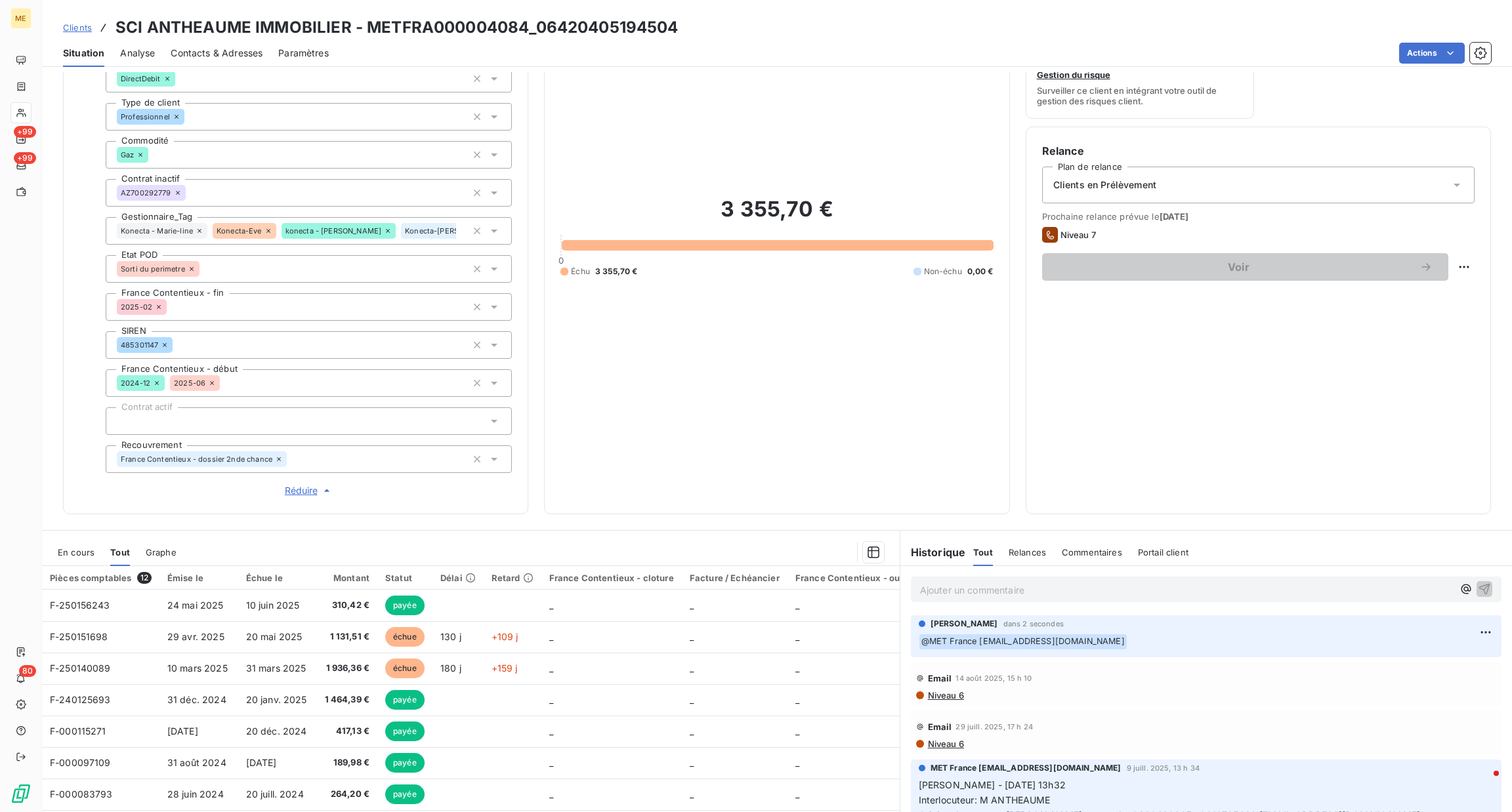
scroll to position [135, 0]
click at [1102, 598] on p "Ajouter un commentaire ﻿" at bounding box center [1187, 591] width 533 height 17
